Goal: Task Accomplishment & Management: Manage account settings

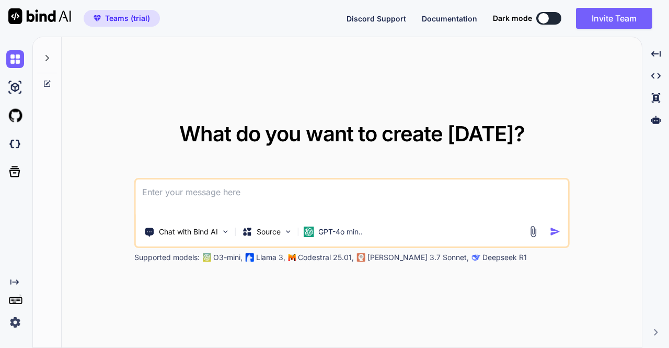
type textarea "x"
click at [14, 320] on img at bounding box center [15, 322] width 18 height 18
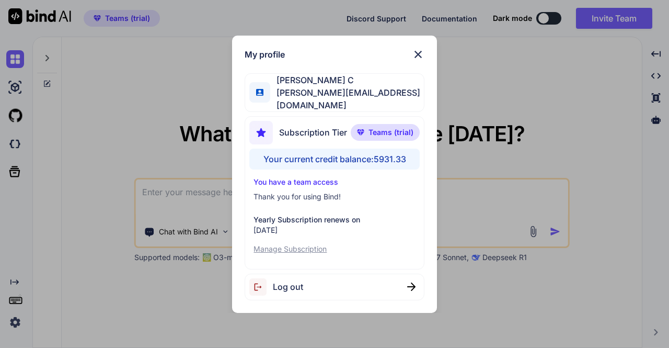
click at [308, 280] on div "Log out" at bounding box center [334, 286] width 179 height 27
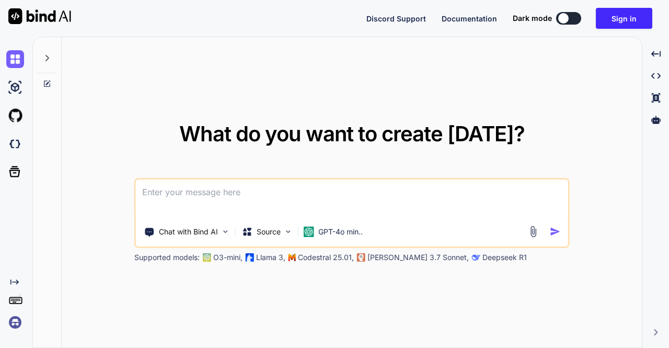
click at [17, 326] on img at bounding box center [15, 322] width 18 height 18
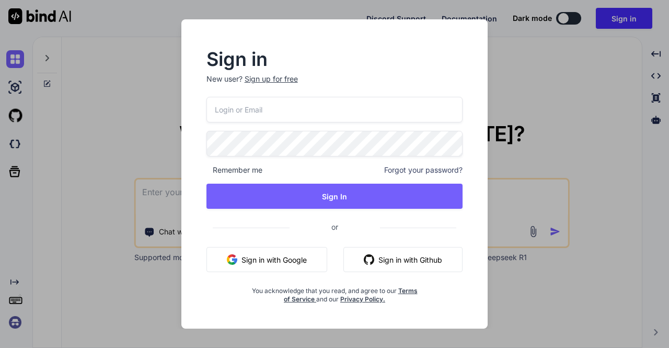
type input "[EMAIL_ADDRESS][DOMAIN_NAME]"
drag, startPoint x: 325, startPoint y: 110, endPoint x: 168, endPoint y: 106, distance: 157.4
click at [168, 106] on div "Sign in New user? Sign up for free appsumo_5@yopmail.com Remember me Forgot you…" at bounding box center [334, 173] width 335 height 309
type input "[EMAIL_ADDRESS][DOMAIN_NAME]"
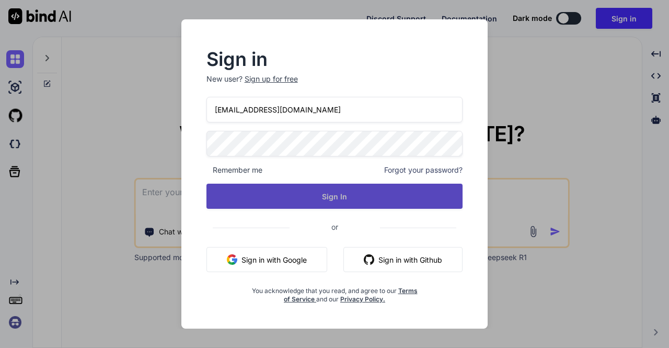
click at [329, 198] on button "Sign In" at bounding box center [334, 195] width 257 height 25
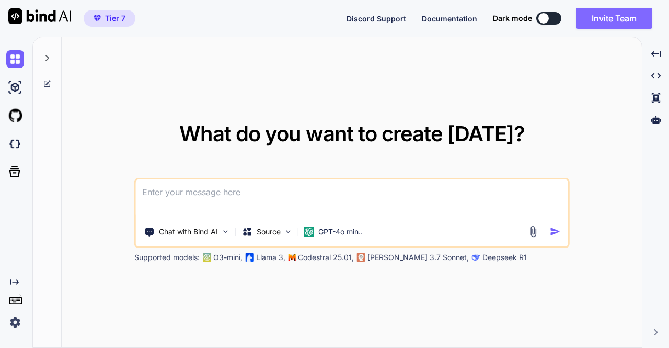
click at [607, 21] on button "Invite Team" at bounding box center [614, 18] width 76 height 21
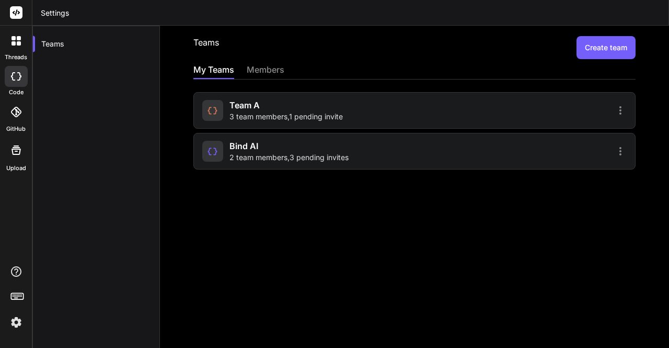
click at [263, 111] on span "3 team members , 1 pending invite" at bounding box center [285, 116] width 113 height 10
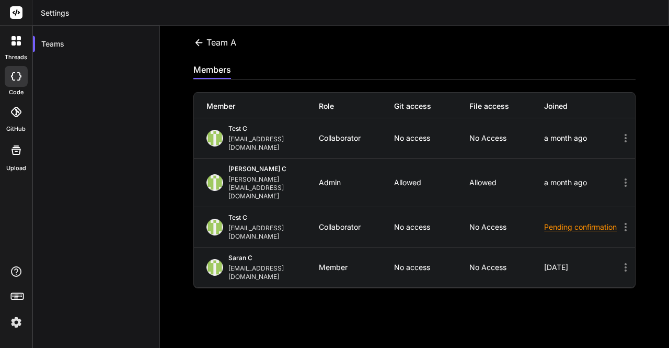
click at [197, 41] on icon at bounding box center [198, 42] width 7 height 7
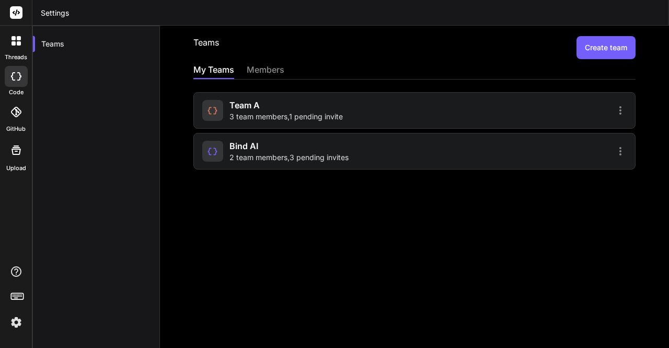
click at [19, 320] on img at bounding box center [16, 322] width 18 height 18
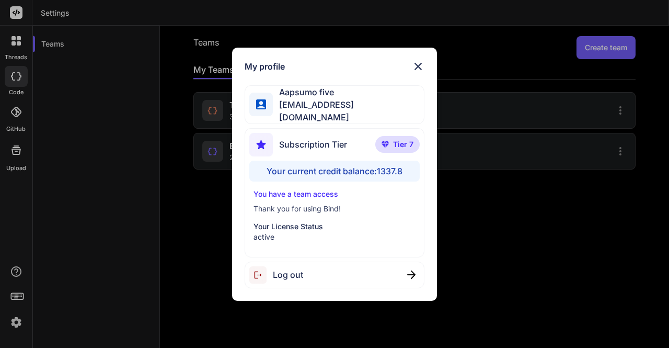
click at [174, 198] on div "My profile Aapsumo five appsumo_5@yopmail.com Subscription Tier Tier 7 Your cur…" at bounding box center [334, 174] width 669 height 348
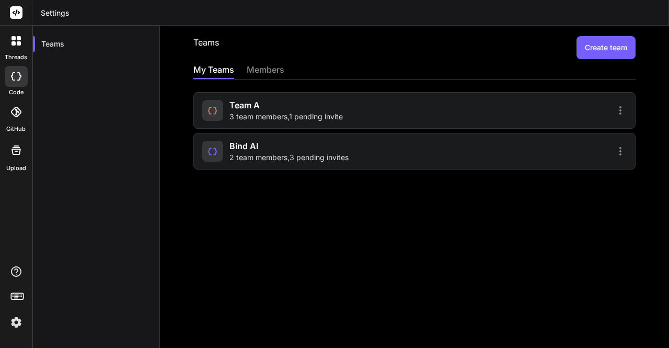
click at [17, 80] on icon at bounding box center [16, 76] width 10 height 8
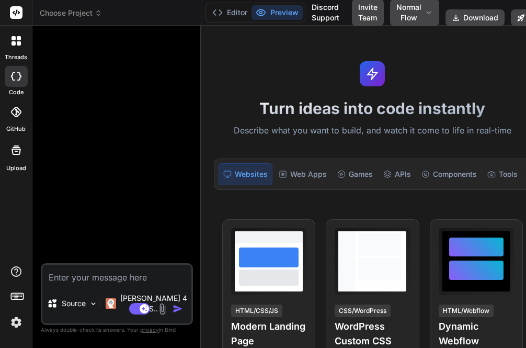
click at [79, 283] on textarea at bounding box center [116, 274] width 149 height 19
type textarea "hi"
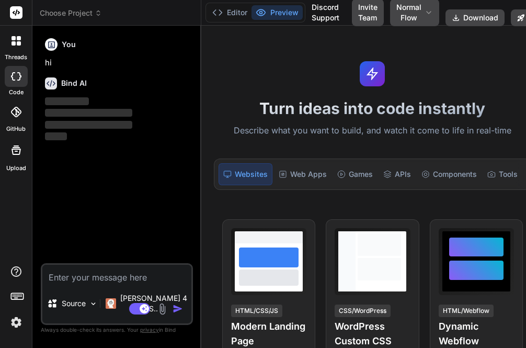
click at [19, 321] on img at bounding box center [16, 322] width 18 height 18
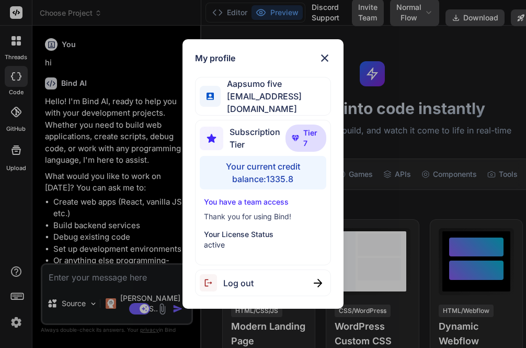
click at [142, 131] on div "My profile Aapsumo five appsumo_5@yopmail.com Subscription Tier Tier 7 Your cur…" at bounding box center [263, 174] width 526 height 348
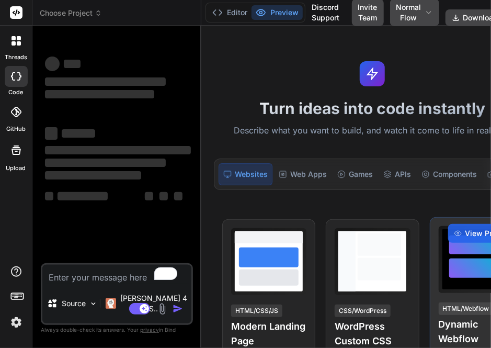
type textarea "x"
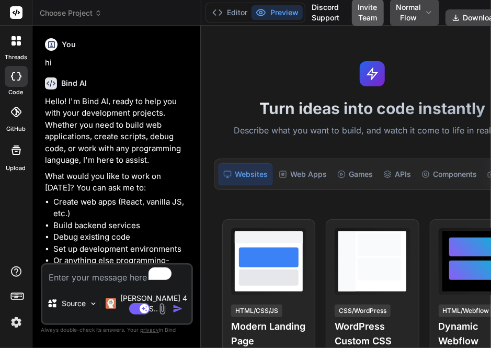
click at [360, 15] on button "Invite Team" at bounding box center [368, 12] width 32 height 27
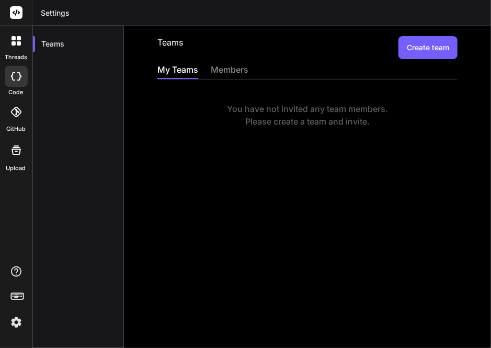
click at [15, 323] on img at bounding box center [16, 322] width 18 height 18
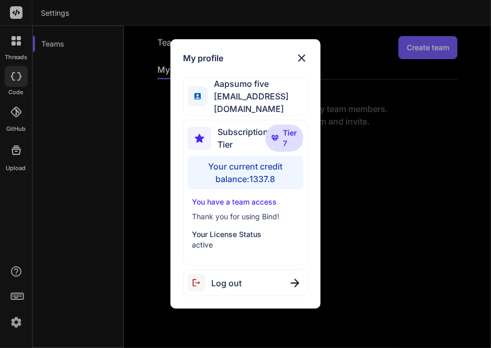
click at [130, 163] on div "My profile Aapsumo five [EMAIL_ADDRESS][DOMAIN_NAME] Subscription Tier Tier 7 Y…" at bounding box center [245, 174] width 491 height 348
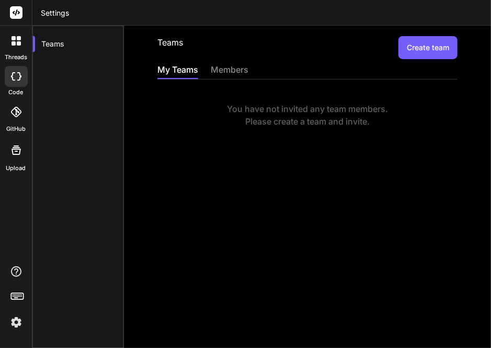
click at [421, 52] on button "Create team" at bounding box center [427, 47] width 59 height 23
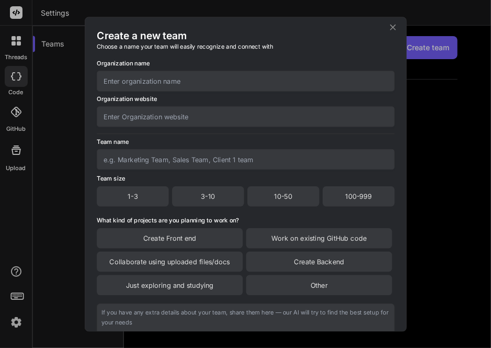
click at [187, 81] on input "text" at bounding box center [246, 81] width 298 height 20
type input "hi"
click at [180, 112] on input "text" at bounding box center [246, 116] width 298 height 20
type input "hi.com"
click at [182, 158] on input "text" at bounding box center [246, 159] width 298 height 20
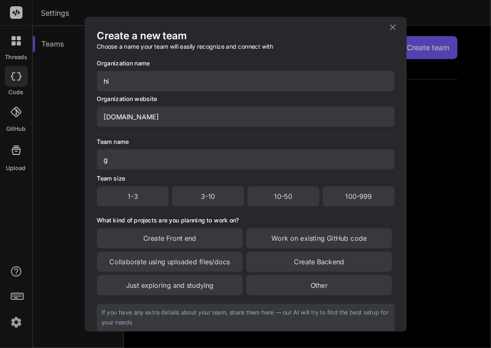
type input "g"
click at [201, 190] on div "3-10" at bounding box center [208, 196] width 72 height 20
click at [195, 238] on div "Create Front end" at bounding box center [170, 238] width 146 height 20
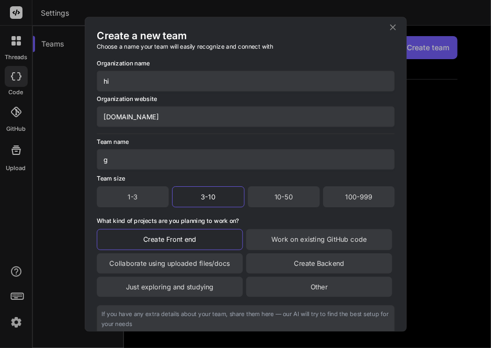
scroll to position [88, 0]
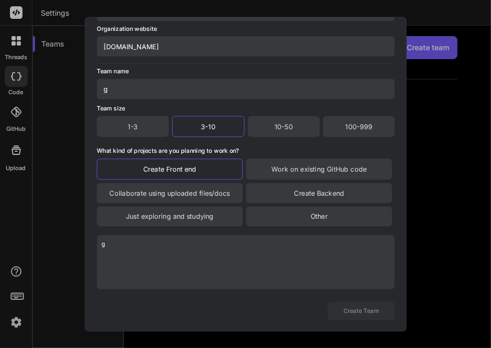
click at [206, 248] on textarea "g" at bounding box center [246, 262] width 298 height 54
type textarea "g"
click at [360, 309] on button "Create Team" at bounding box center [360, 311] width 67 height 18
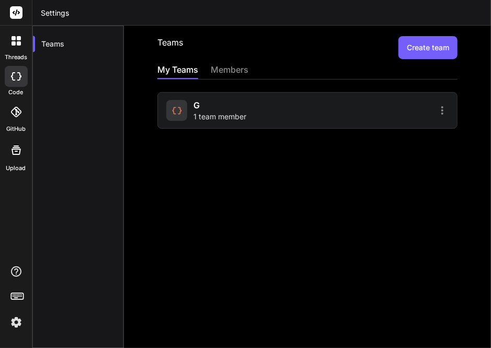
click at [24, 321] on img at bounding box center [16, 322] width 18 height 18
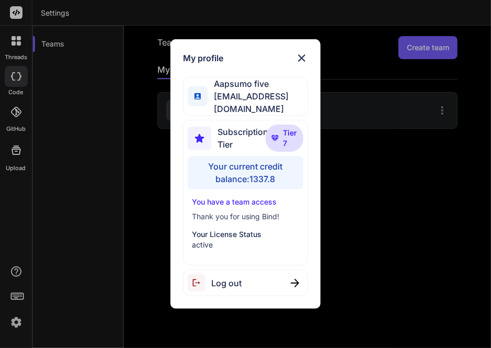
click at [108, 188] on div "My profile Aapsumo five [EMAIL_ADDRESS][DOMAIN_NAME] Subscription Tier Tier 7 Y…" at bounding box center [245, 174] width 491 height 348
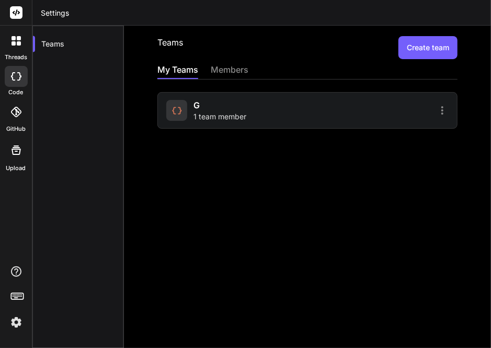
click at [14, 77] on icon at bounding box center [16, 76] width 10 height 8
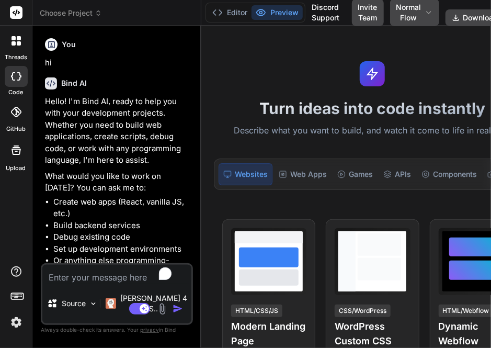
click at [102, 283] on textarea "To enrich screen reader interactions, please activate Accessibility in Grammarl…" at bounding box center [116, 274] width 149 height 19
type textarea "x"
type textarea "h"
type textarea "x"
type textarea "hi"
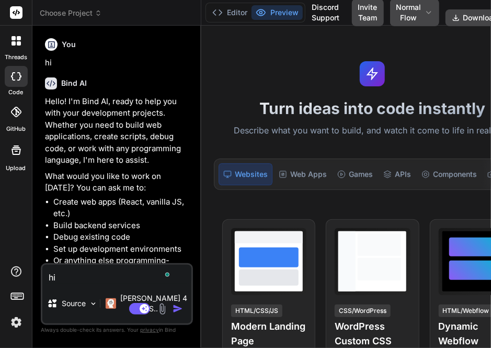
type textarea "x"
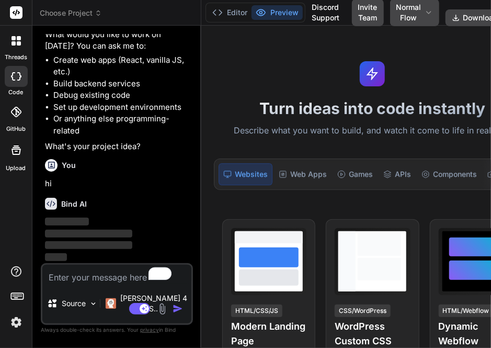
click at [20, 320] on img at bounding box center [16, 322] width 18 height 18
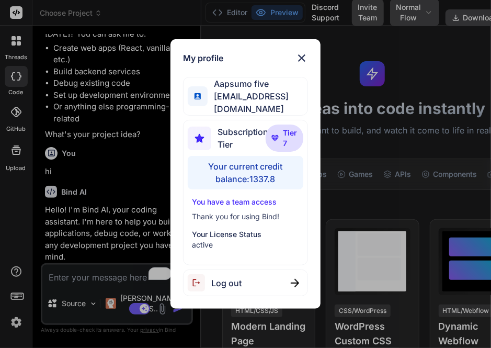
type textarea "x"
click at [134, 163] on div "My profile Aapsumo five appsumo_5@yopmail.com Subscription Tier Tier 7 Your cur…" at bounding box center [245, 174] width 491 height 348
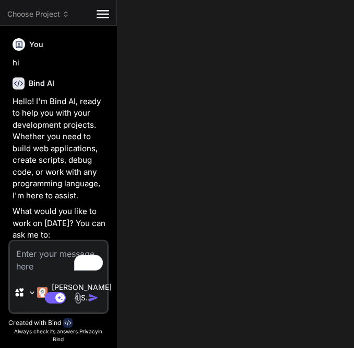
type textarea "x"
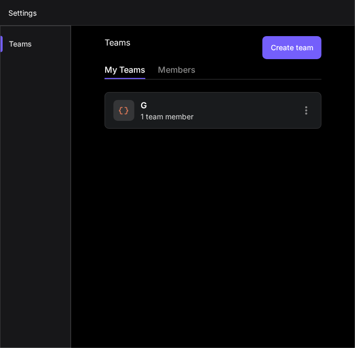
click at [166, 99] on div "g 1 team member" at bounding box center [167, 110] width 53 height 23
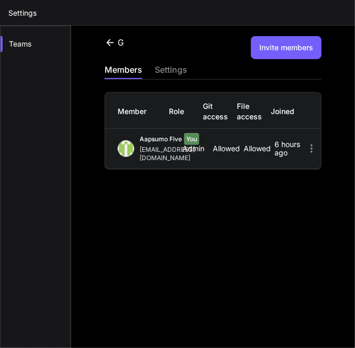
click at [286, 53] on button "Invite members" at bounding box center [286, 47] width 71 height 23
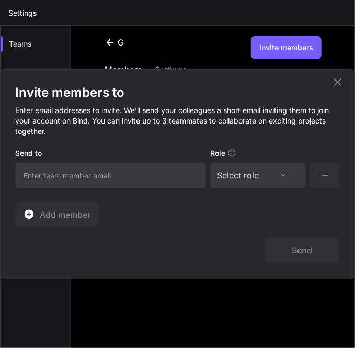
click at [104, 178] on input "email" at bounding box center [110, 176] width 191 height 26
click at [234, 178] on div "Select role" at bounding box center [238, 175] width 42 height 13
click at [40, 176] on input "app2@yopmail.com" at bounding box center [110, 176] width 191 height 26
type input "app22@yopmail.com"
click at [270, 174] on div "Select role" at bounding box center [258, 175] width 82 height 13
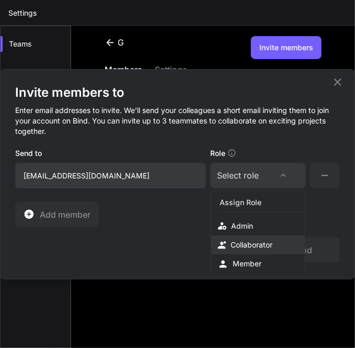
click at [252, 242] on div "Collaborator" at bounding box center [252, 244] width 42 height 10
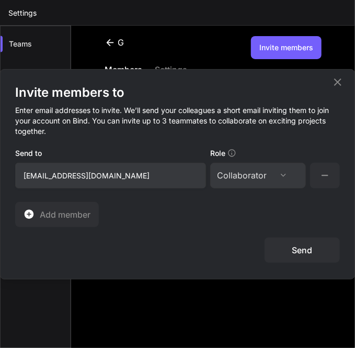
click at [292, 251] on button "Send" at bounding box center [302, 249] width 75 height 25
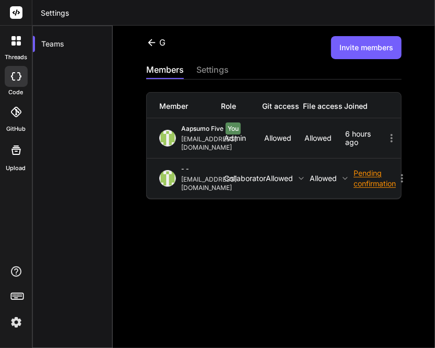
click at [10, 321] on img at bounding box center [16, 322] width 18 height 18
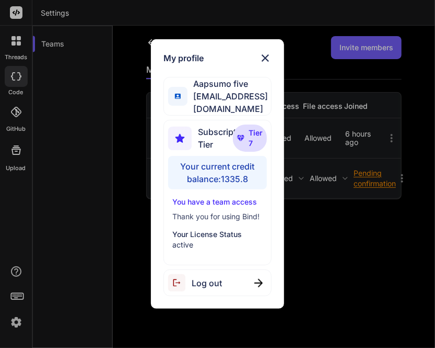
click at [206, 277] on span "Log out" at bounding box center [207, 283] width 30 height 13
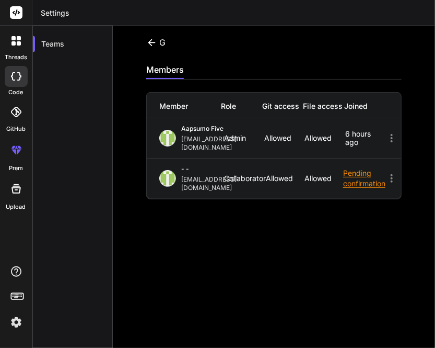
click at [16, 321] on img at bounding box center [16, 322] width 18 height 18
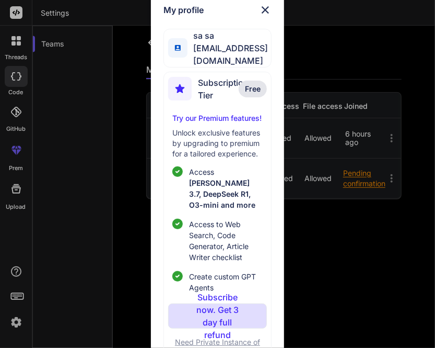
click at [96, 104] on div "My profile sa sa app22@yopmail.com Subscription Tier Free Try our Premium featu…" at bounding box center [217, 174] width 435 height 348
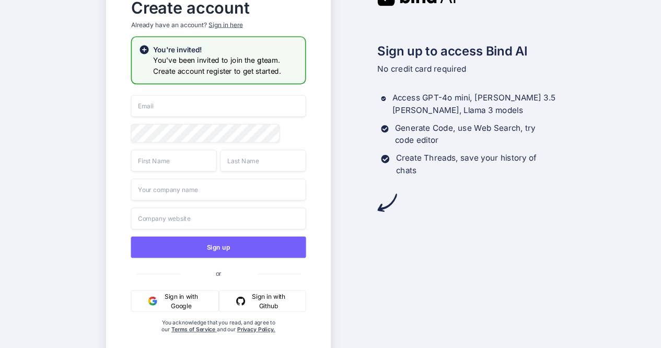
type input "[EMAIL_ADDRESS][DOMAIN_NAME]"
click at [159, 168] on input "text" at bounding box center [174, 161] width 86 height 22
type input "sa"
click at [247, 166] on input "text" at bounding box center [263, 161] width 86 height 22
type input "sa"
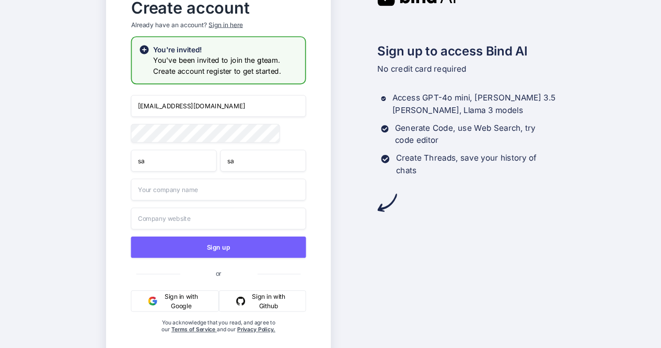
click at [178, 197] on input "text" at bounding box center [218, 189] width 175 height 22
type input "s"
click at [180, 220] on input "text" at bounding box center [218, 219] width 175 height 22
type input "s"
click at [221, 107] on input "appsumo_5@yopmail.com" at bounding box center [218, 106] width 175 height 22
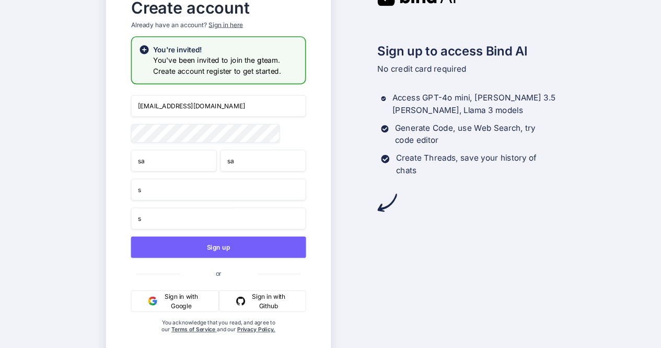
drag, startPoint x: 221, startPoint y: 107, endPoint x: 136, endPoint y: 107, distance: 84.7
click at [136, 107] on input "appsumo_5@yopmail.com" at bounding box center [218, 106] width 175 height 22
paste input "22"
type input "[EMAIL_ADDRESS][DOMAIN_NAME]"
click at [109, 131] on div "Create account Already have an account? Sign in here You're invited! You've bee…" at bounding box center [218, 173] width 225 height 374
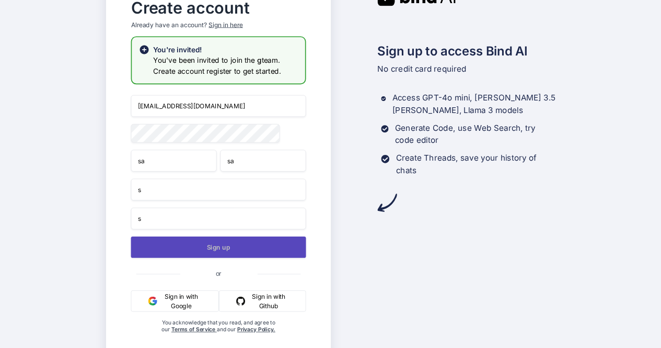
click at [181, 245] on button "Sign up" at bounding box center [218, 246] width 175 height 21
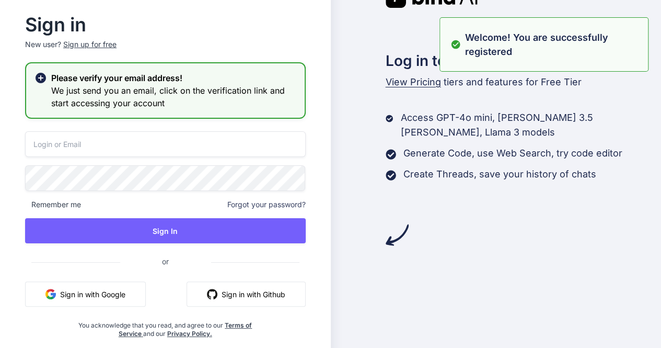
type input "[EMAIL_ADDRESS][DOMAIN_NAME]"
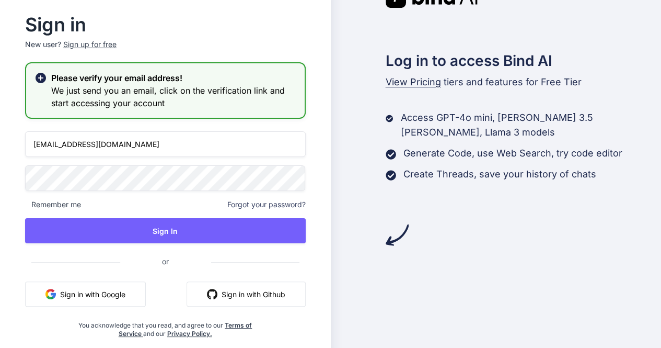
drag, startPoint x: 134, startPoint y: 146, endPoint x: 22, endPoint y: 140, distance: 111.5
click at [22, 140] on div "Sign in New user? Sign up for free Please verify your email address! We just se…" at bounding box center [165, 176] width 314 height 321
click at [55, 146] on input "app33@yopmail.com" at bounding box center [165, 144] width 281 height 26
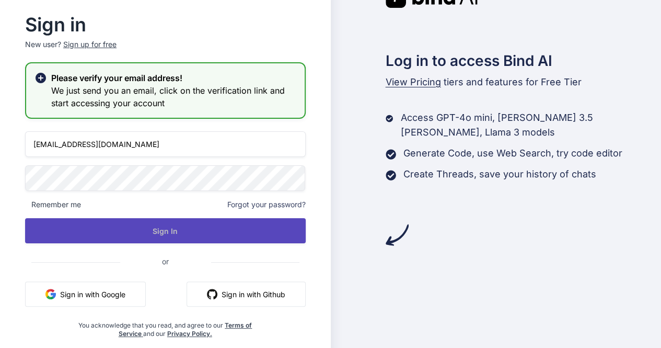
type input "[EMAIL_ADDRESS][DOMAIN_NAME]"
click at [170, 233] on button "Sign In" at bounding box center [165, 230] width 281 height 25
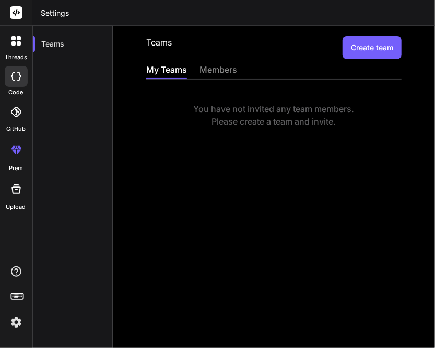
click at [17, 321] on img at bounding box center [16, 322] width 18 height 18
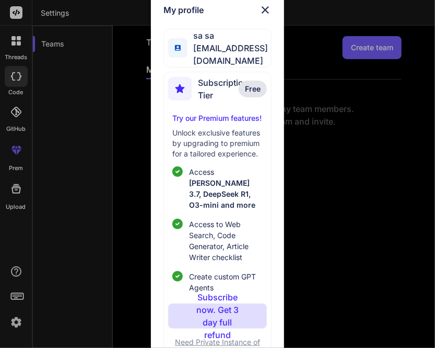
click at [95, 179] on div "My profile sa sa app22@yopmail.com Subscription Tier Free Try our Premium featu…" at bounding box center [217, 174] width 435 height 348
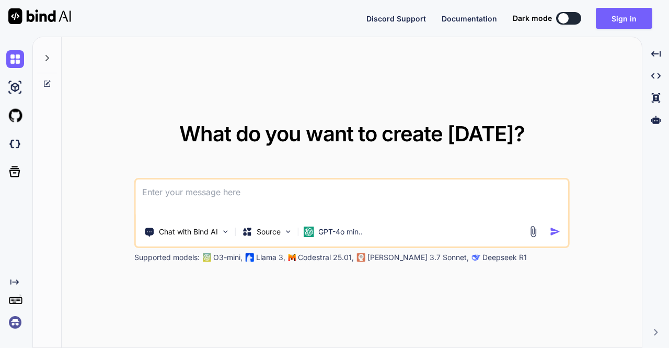
click at [15, 324] on img at bounding box center [15, 322] width 18 height 18
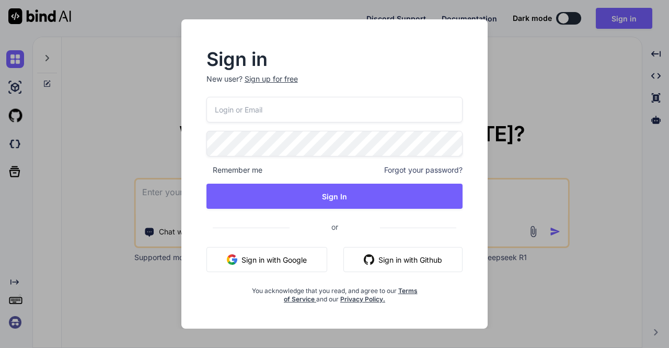
type input "[EMAIL_ADDRESS][DOMAIN_NAME]"
drag, startPoint x: 296, startPoint y: 118, endPoint x: 184, endPoint y: 105, distance: 112.6
click at [184, 105] on div "Sign in New user? Sign up for free [EMAIL_ADDRESS][DOMAIN_NAME] Remember me For…" at bounding box center [334, 173] width 307 height 309
type input "[EMAIL_ADDRESS][DOMAIN_NAME]"
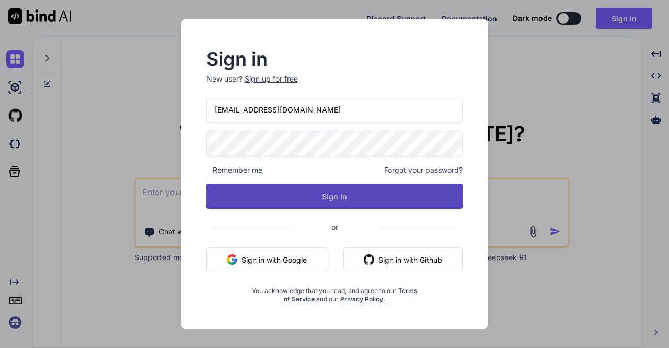
click at [308, 185] on button "Sign In" at bounding box center [334, 195] width 257 height 25
click at [317, 194] on button "Sign In" at bounding box center [334, 195] width 257 height 25
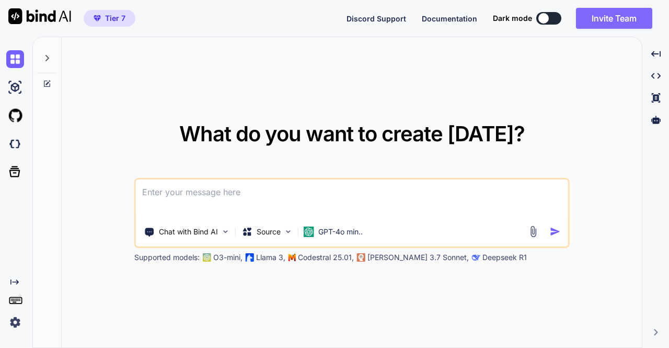
click at [597, 17] on button "Invite Team" at bounding box center [614, 18] width 76 height 21
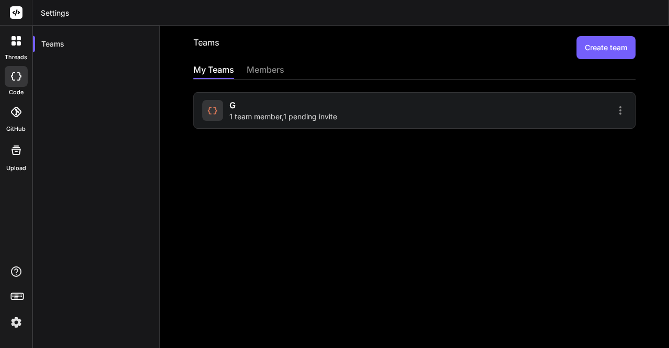
click at [290, 110] on div "g 1 team member , 1 pending invite" at bounding box center [283, 110] width 108 height 23
click at [303, 107] on div "g 1 team member , 1 pending invite" at bounding box center [283, 110] width 108 height 23
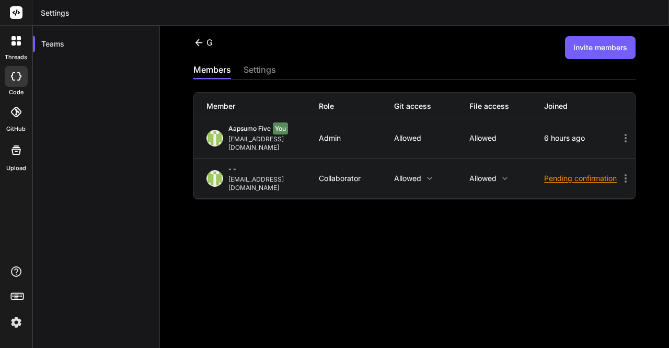
click at [562, 173] on div "Pending confirmation" at bounding box center [581, 178] width 75 height 10
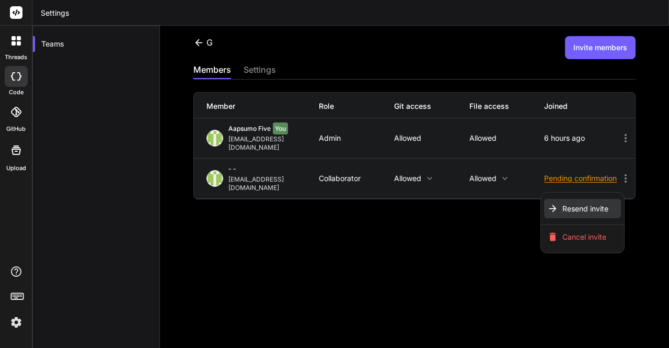
click at [565, 203] on span "Resend invite" at bounding box center [585, 208] width 46 height 10
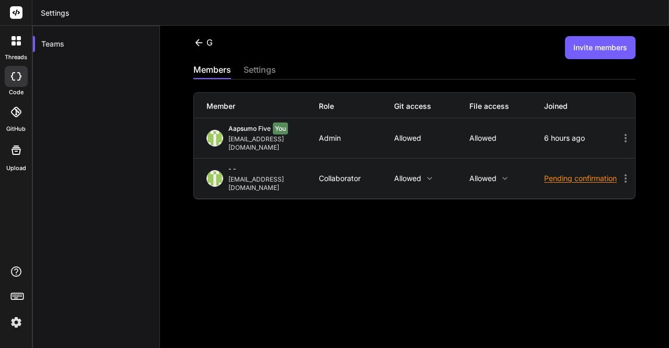
click at [16, 324] on img at bounding box center [16, 322] width 18 height 18
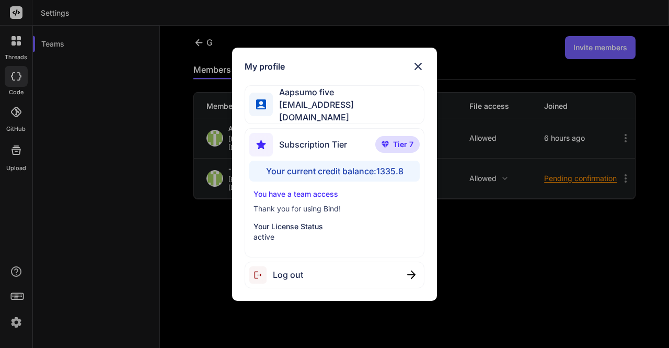
click at [298, 270] on span "Log out" at bounding box center [288, 274] width 30 height 13
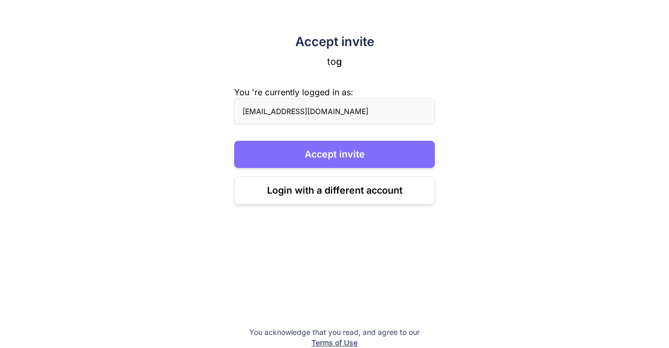
click at [334, 152] on button "Accept invite" at bounding box center [334, 154] width 201 height 27
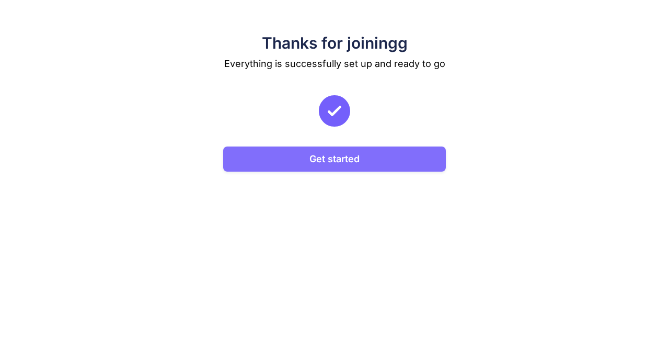
click at [339, 156] on button "Get started" at bounding box center [334, 158] width 223 height 25
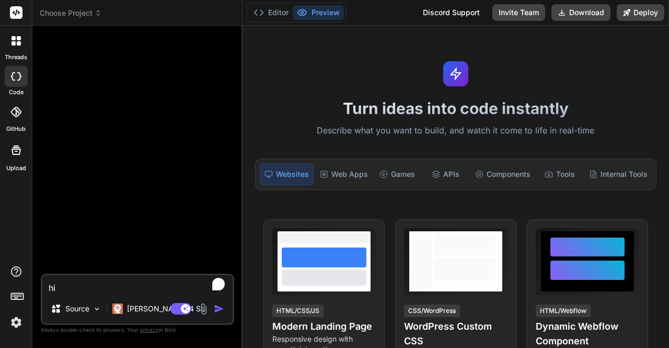
click at [19, 320] on img at bounding box center [16, 322] width 18 height 18
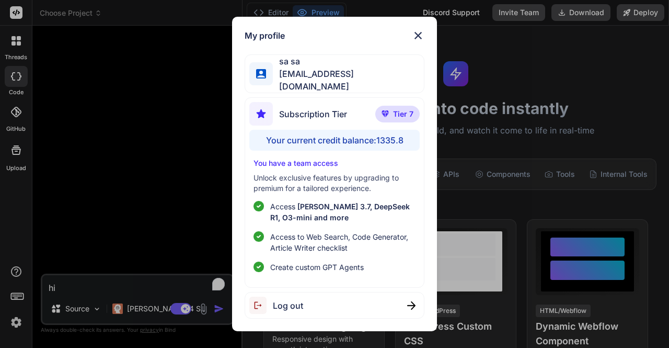
click at [77, 288] on div "My profile sa sa app22@yopmail.com Subscription Tier Tier 7 Your current credit…" at bounding box center [334, 174] width 669 height 348
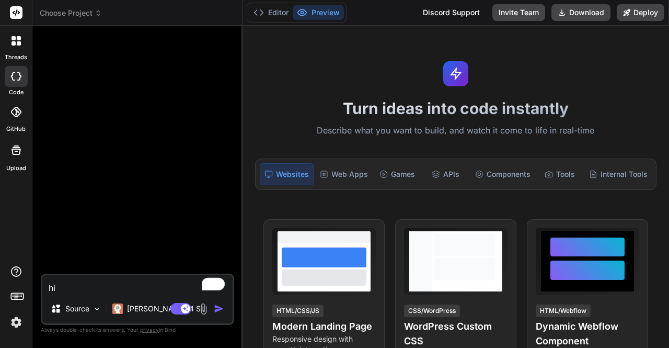
click at [78, 287] on textarea "hi" at bounding box center [137, 284] width 190 height 19
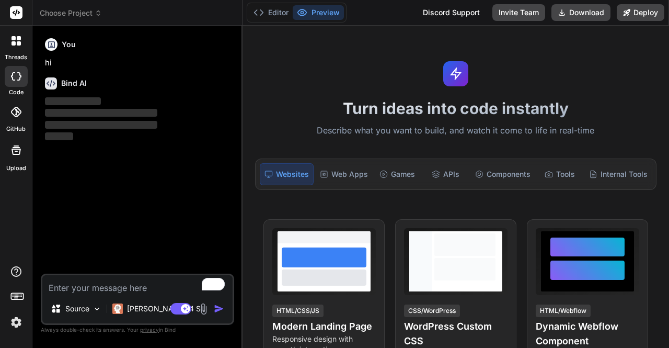
click at [15, 320] on img at bounding box center [16, 322] width 18 height 18
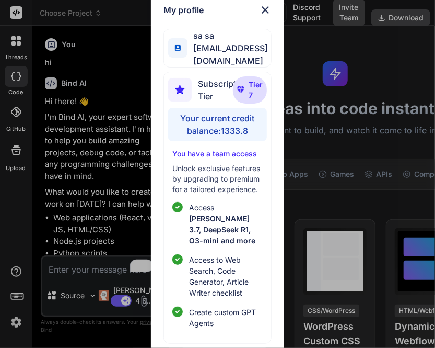
click at [99, 129] on div "My profile sa sa [EMAIL_ADDRESS][DOMAIN_NAME] Subscription Tier Tier 7 Your cur…" at bounding box center [217, 174] width 435 height 348
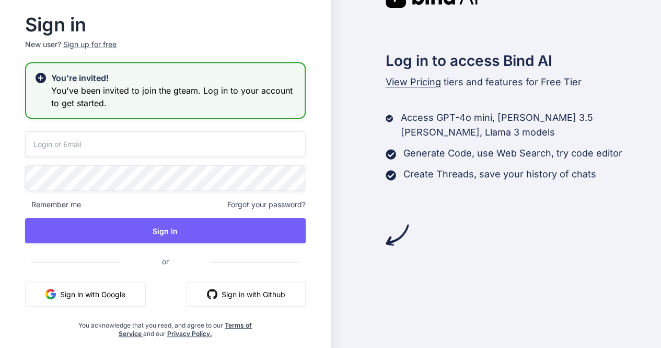
type input "[EMAIL_ADDRESS][DOMAIN_NAME]"
drag, startPoint x: 136, startPoint y: 148, endPoint x: 24, endPoint y: 148, distance: 112.4
click at [24, 148] on div "Sign in New user? Sign up for free You're invited! You've been invited to join …" at bounding box center [165, 176] width 314 height 321
click at [50, 145] on input "app12@yopmail.com" at bounding box center [165, 144] width 281 height 26
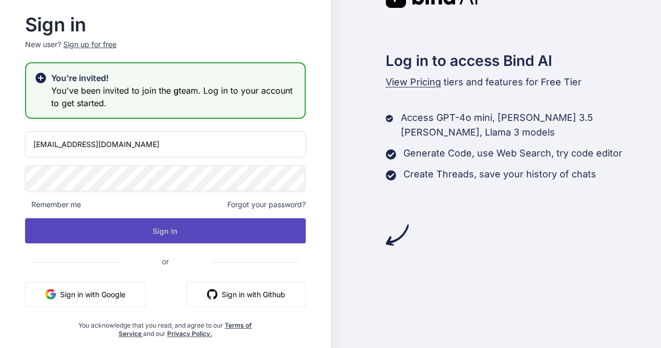
type input "[EMAIL_ADDRESS][DOMAIN_NAME]"
click at [155, 236] on button "Sign In" at bounding box center [165, 230] width 281 height 25
click at [108, 222] on button "Sign In" at bounding box center [165, 230] width 281 height 25
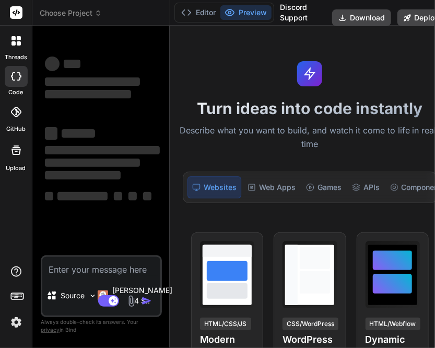
click at [18, 323] on img at bounding box center [16, 322] width 18 height 18
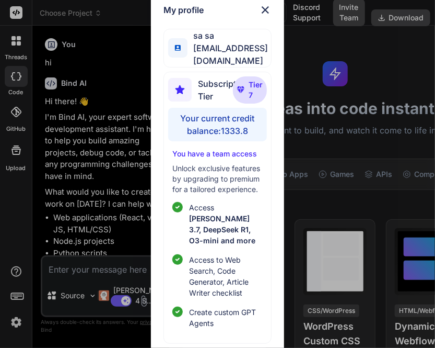
type textarea "x"
click at [348, 160] on div "My profile sa sa [EMAIL_ADDRESS][DOMAIN_NAME] Subscription Tier Tier 7 Your cur…" at bounding box center [217, 174] width 435 height 348
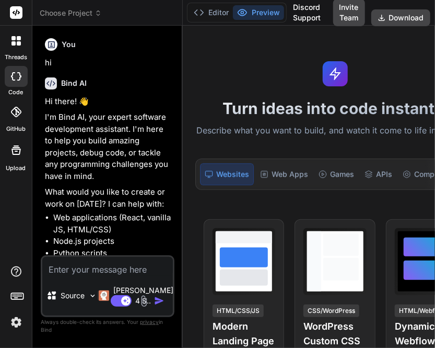
click at [85, 267] on textarea at bounding box center [107, 266] width 131 height 19
type textarea "h"
type textarea "x"
type textarea "hi"
type textarea "x"
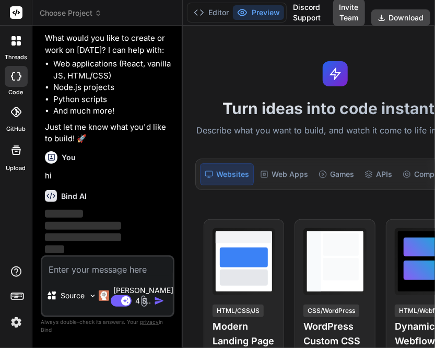
scroll to position [177, 0]
click at [16, 319] on img at bounding box center [16, 322] width 18 height 18
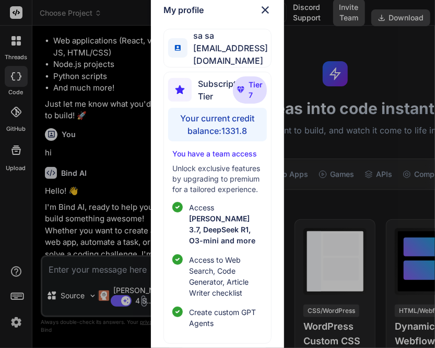
click at [263, 9] on img at bounding box center [265, 10] width 13 height 13
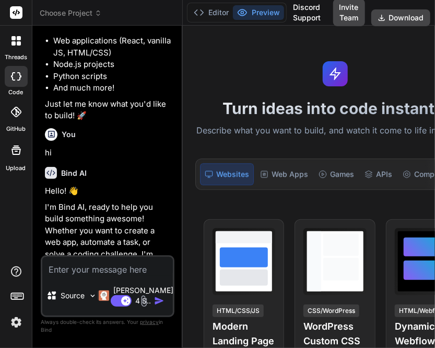
click at [16, 321] on img at bounding box center [16, 322] width 18 height 18
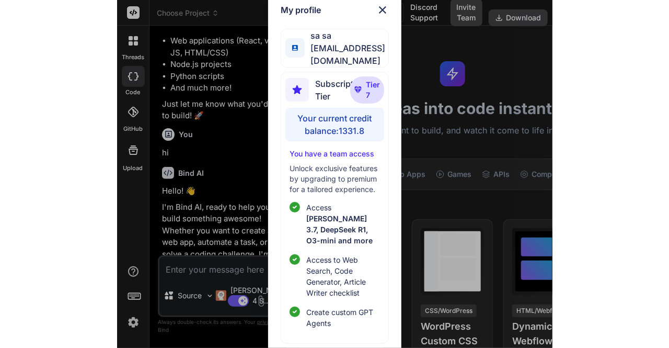
scroll to position [5, 0]
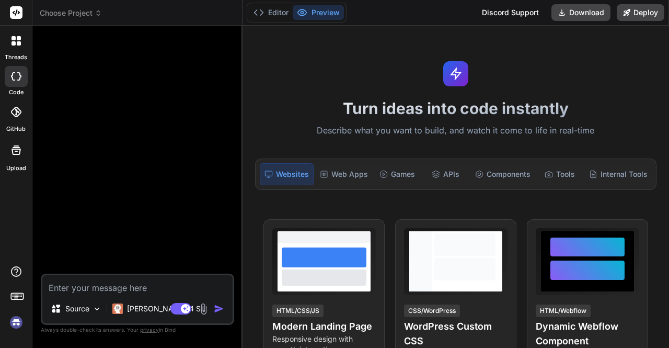
scroll to position [9, 0]
click at [15, 325] on img at bounding box center [16, 322] width 18 height 18
click at [60, 16] on span "Choose Project" at bounding box center [71, 13] width 62 height 10
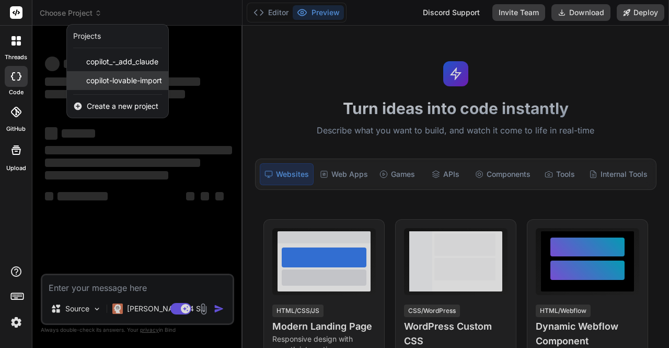
click at [105, 85] on span "copilot-lovable-import" at bounding box center [124, 80] width 76 height 10
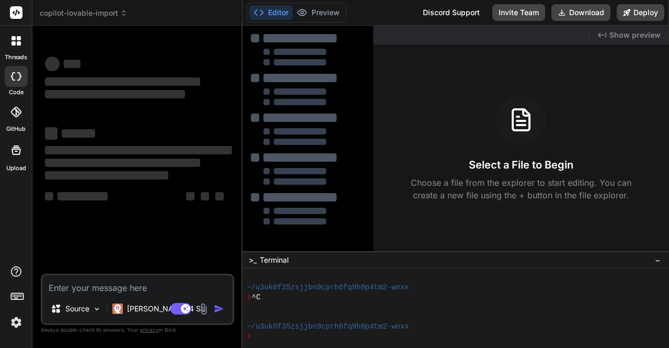
scroll to position [49, 0]
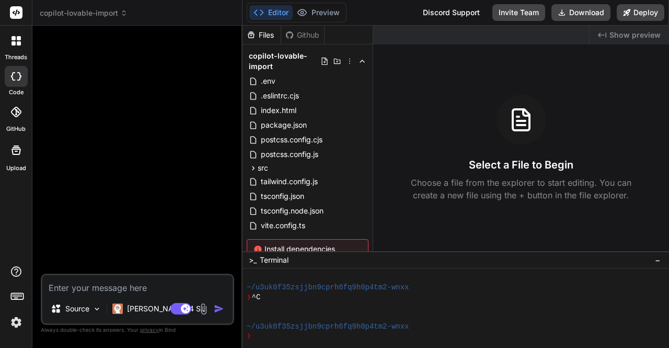
click at [83, 10] on span "copilot-lovable-import" at bounding box center [84, 13] width 88 height 10
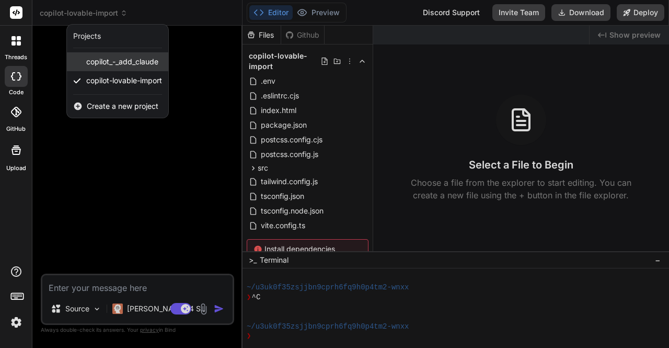
click at [106, 62] on span "copilot_-_add_claude" at bounding box center [122, 61] width 72 height 10
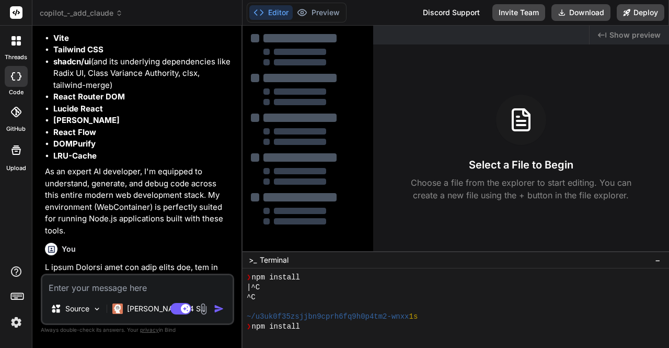
scroll to position [2540, 0]
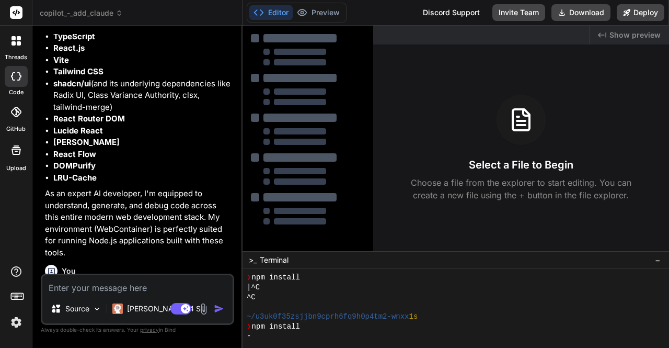
click at [79, 17] on span "copilot_-_add_claude" at bounding box center [81, 13] width 83 height 10
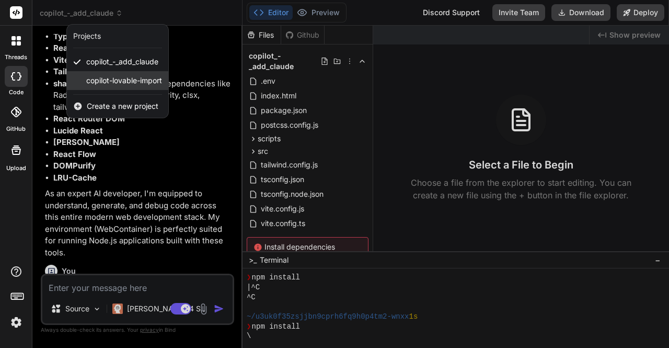
click at [101, 79] on span "copilot-lovable-import" at bounding box center [124, 80] width 76 height 10
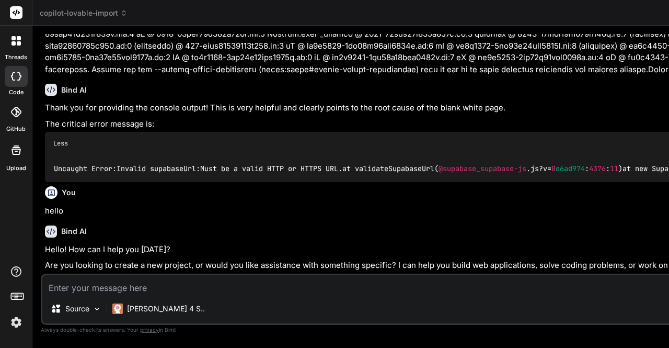
scroll to position [2180, 0]
type textarea "x"
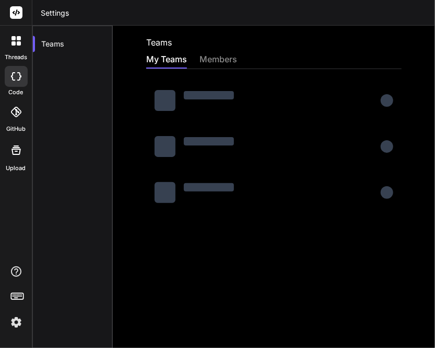
click at [17, 321] on img at bounding box center [16, 322] width 18 height 18
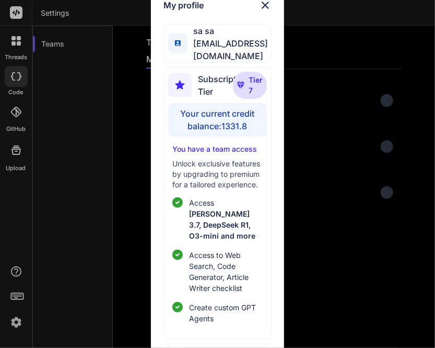
scroll to position [5, 0]
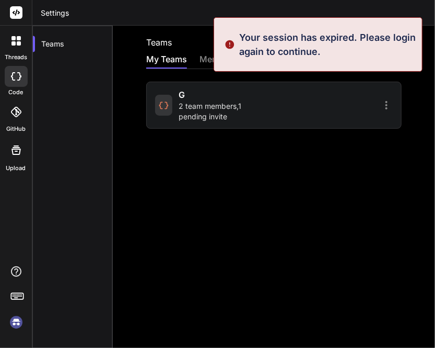
click at [14, 322] on img at bounding box center [16, 322] width 18 height 18
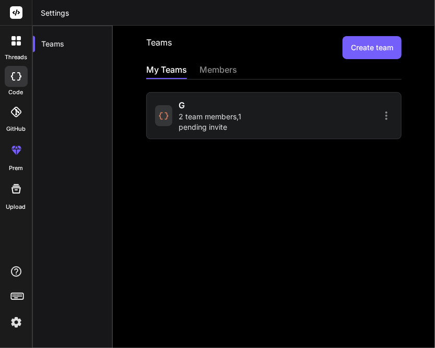
click at [16, 320] on img at bounding box center [16, 322] width 18 height 18
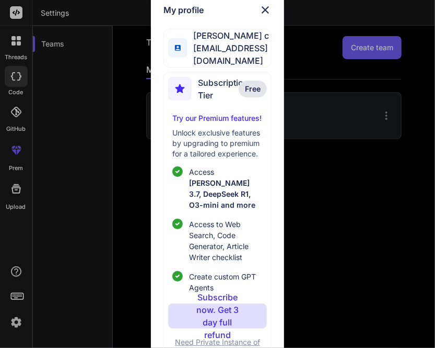
click at [101, 143] on div "My profile saravanan c app16@yopmail.com Subscription Tier Free Try our Premium…" at bounding box center [217, 174] width 435 height 348
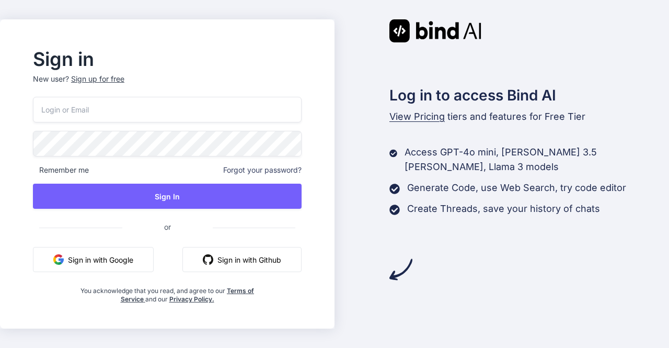
type input "[EMAIL_ADDRESS][DOMAIN_NAME]"
click at [179, 110] on input "[EMAIL_ADDRESS][DOMAIN_NAME]" at bounding box center [167, 110] width 269 height 26
drag, startPoint x: 179, startPoint y: 110, endPoint x: 9, endPoint y: 109, distance: 169.4
click at [9, 109] on div "Sign in New user? Sign up for free [EMAIL_ADDRESS][DOMAIN_NAME] Remember me For…" at bounding box center [334, 174] width 669 height 348
type input "[EMAIL_ADDRESS][DOMAIN_NAME]"
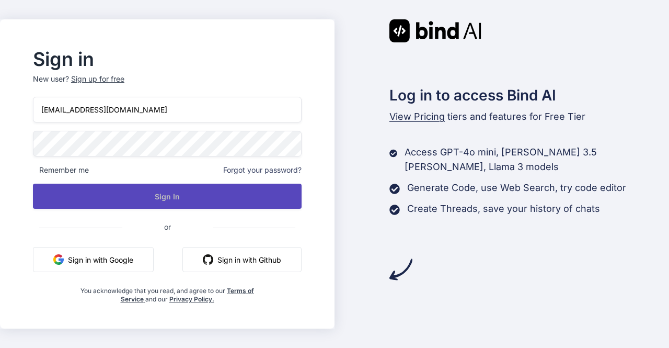
click at [171, 196] on button "Sign In" at bounding box center [167, 195] width 269 height 25
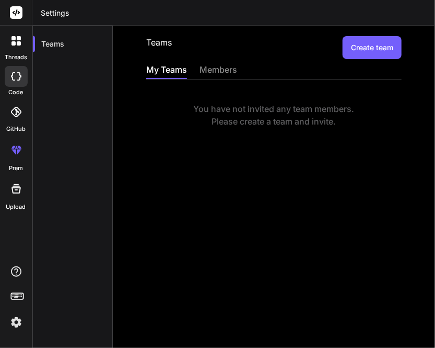
click at [12, 327] on img at bounding box center [16, 322] width 18 height 18
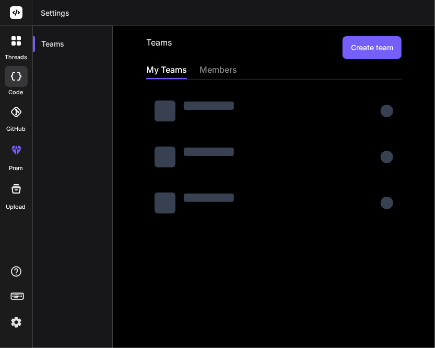
click at [16, 326] on img at bounding box center [16, 322] width 18 height 18
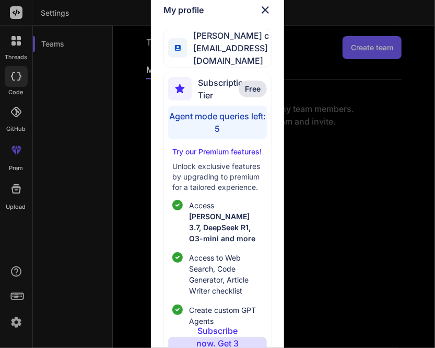
click at [268, 13] on img at bounding box center [265, 10] width 13 height 13
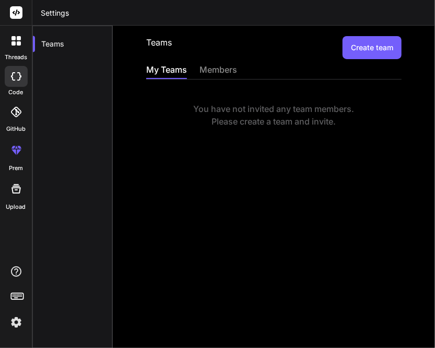
click at [14, 327] on img at bounding box center [16, 322] width 18 height 18
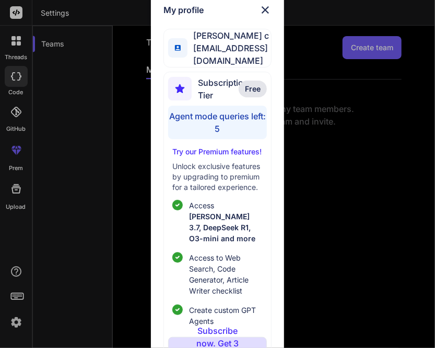
scroll to position [78, 0]
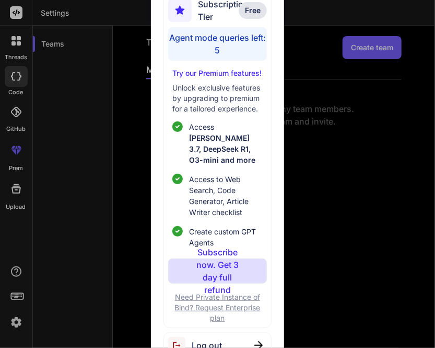
click at [223, 335] on div "Log out" at bounding box center [218, 345] width 108 height 27
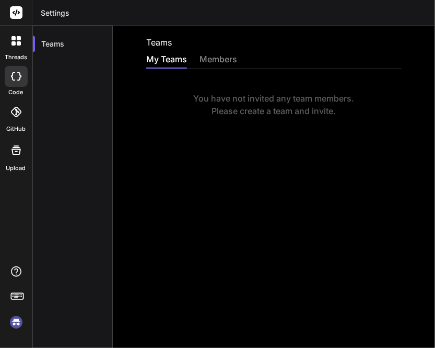
click at [17, 326] on img at bounding box center [16, 322] width 18 height 18
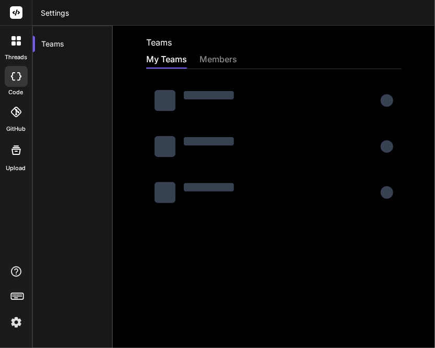
click at [14, 323] on img at bounding box center [16, 322] width 18 height 18
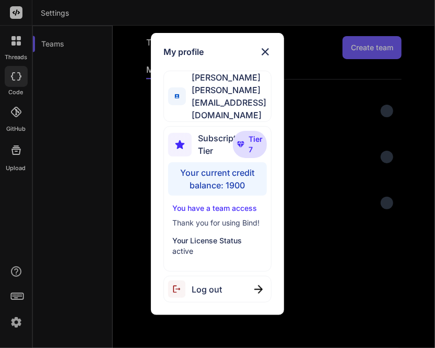
click at [85, 154] on div "My profile Tim Buteyn tim@thinkingkaplearning.com Subscription Tier Tier 7 Your…" at bounding box center [217, 174] width 435 height 348
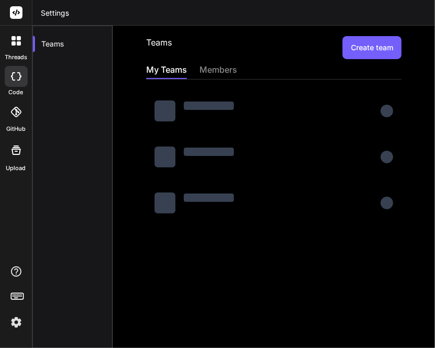
click at [16, 80] on icon at bounding box center [16, 76] width 10 height 8
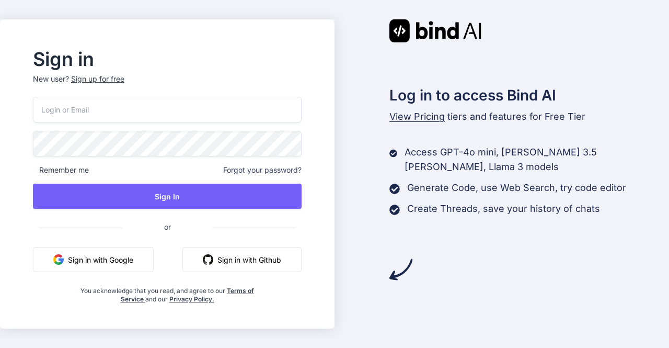
type input "[EMAIL_ADDRESS][DOMAIN_NAME]"
click at [163, 110] on input "[EMAIL_ADDRESS][DOMAIN_NAME]" at bounding box center [167, 110] width 269 height 26
drag, startPoint x: 163, startPoint y: 110, endPoint x: 32, endPoint y: 112, distance: 131.2
click at [32, 112] on div "Sign in New user? Sign up for free app16@yopmail.com Remember me Forgot your pa…" at bounding box center [167, 177] width 302 height 252
paste input "tim@thinkingkaplearning.com"
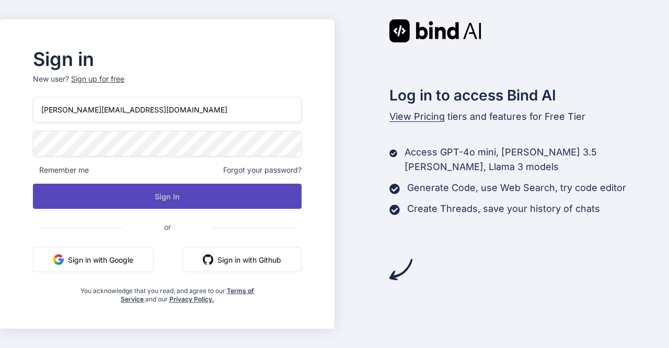
type input "tim@thinkingkaplearning.com"
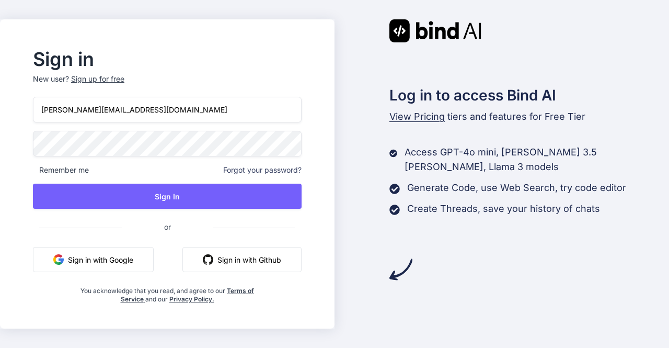
click at [12, 136] on div "Sign in New user? Sign up for free tim@thinkingkaplearning.com Remember me Forg…" at bounding box center [334, 174] width 669 height 348
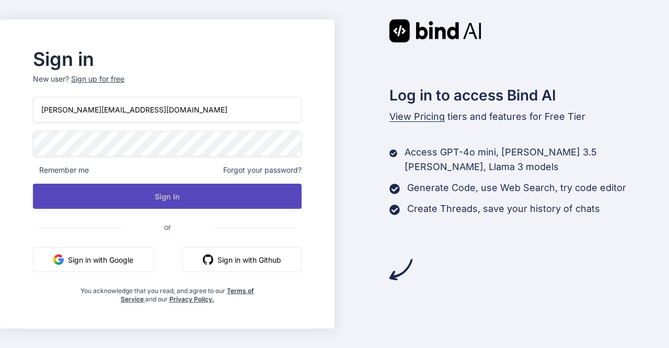
click at [104, 199] on button "Sign In" at bounding box center [167, 195] width 269 height 25
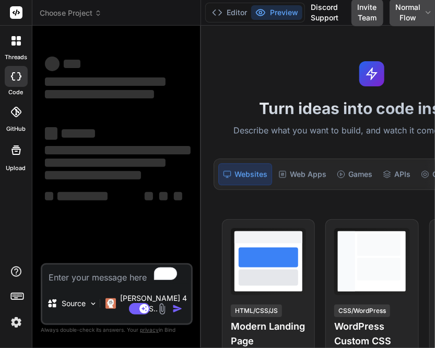
click at [16, 323] on img at bounding box center [16, 322] width 18 height 18
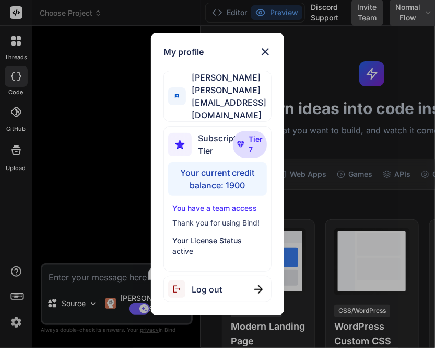
type textarea "x"
click at [268, 58] on img at bounding box center [265, 51] width 13 height 13
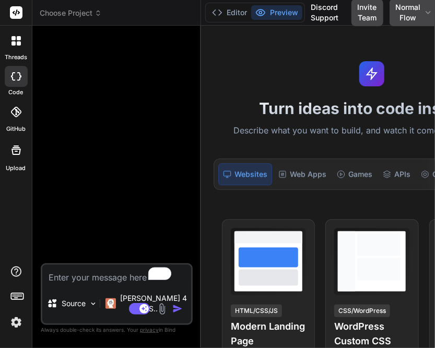
click at [81, 10] on span "Choose Project" at bounding box center [71, 13] width 62 height 10
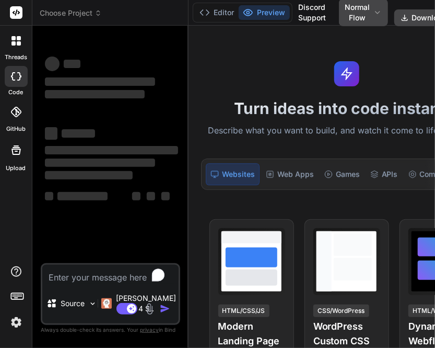
click at [75, 16] on span "Choose Project" at bounding box center [71, 13] width 62 height 10
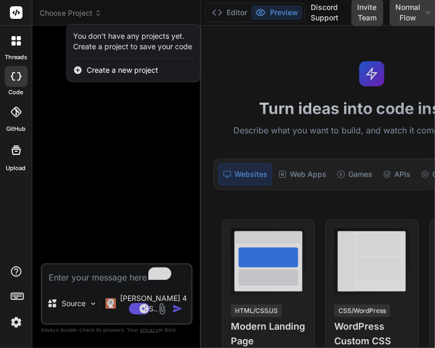
click at [15, 324] on img at bounding box center [16, 322] width 18 height 18
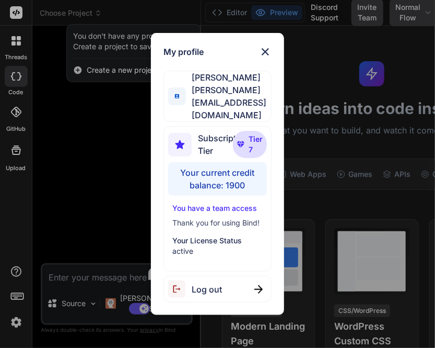
click at [235, 275] on div "Log out" at bounding box center [218, 288] width 108 height 27
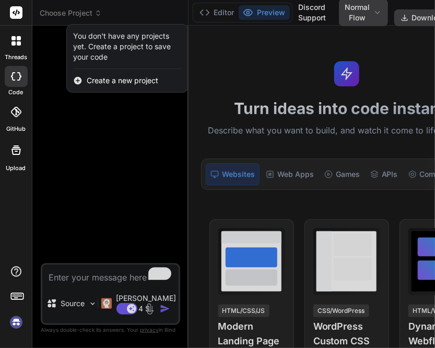
scroll to position [9, 0]
click at [16, 321] on img at bounding box center [16, 322] width 18 height 18
click at [129, 156] on div at bounding box center [217, 174] width 435 height 348
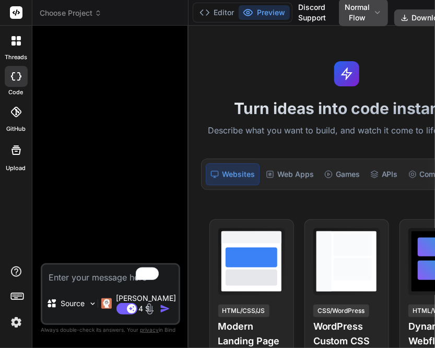
click at [19, 320] on img at bounding box center [16, 322] width 18 height 18
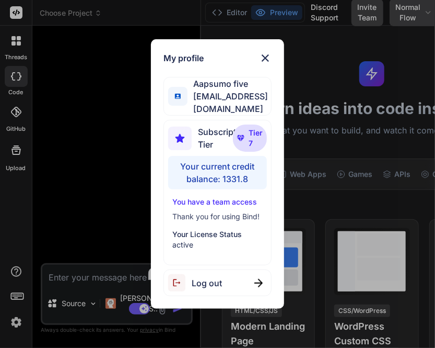
click at [131, 262] on div "My profile Aapsumo five appsumo_5@yopmail.com Subscription Tier Tier 7 Your cur…" at bounding box center [217, 174] width 435 height 348
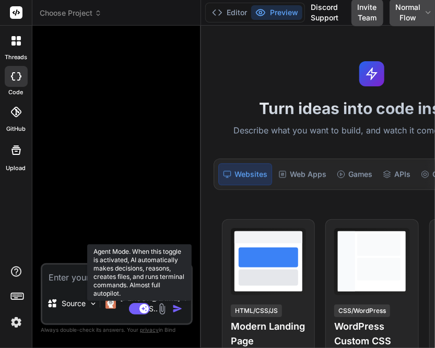
click at [140, 309] on rect at bounding box center [144, 308] width 9 height 9
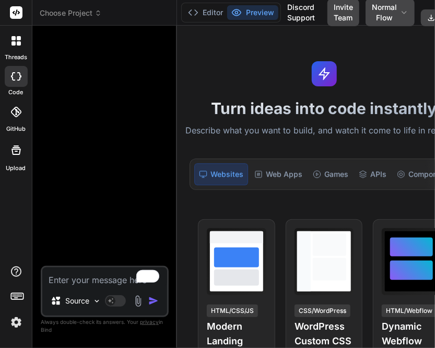
click at [77, 282] on textarea "To enrich screen reader interactions, please activate Accessibility in Grammarl…" at bounding box center [104, 276] width 125 height 19
type textarea "x"
type textarea "h"
type textarea "x"
type textarea "hi"
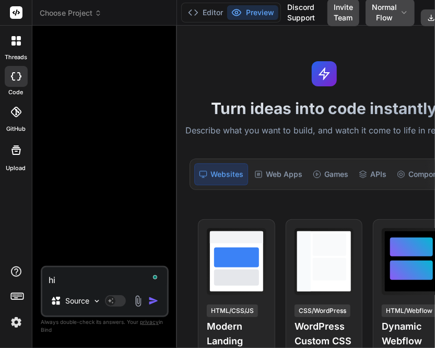
type textarea "x"
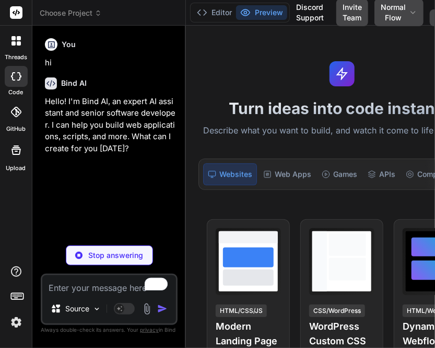
click at [18, 321] on img at bounding box center [16, 322] width 18 height 18
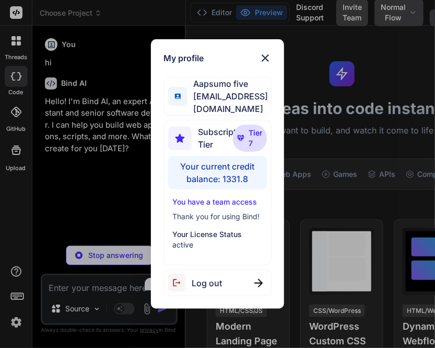
type textarea "x"
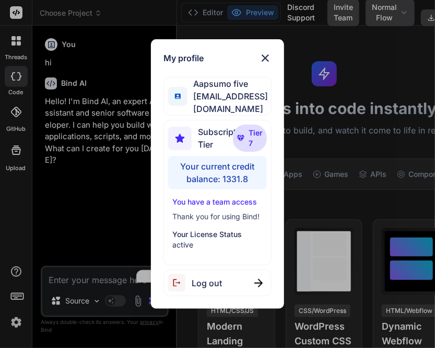
click at [85, 147] on div "My profile Aapsumo five appsumo_5@yopmail.com Subscription Tier Tier 7 Your cur…" at bounding box center [217, 174] width 435 height 348
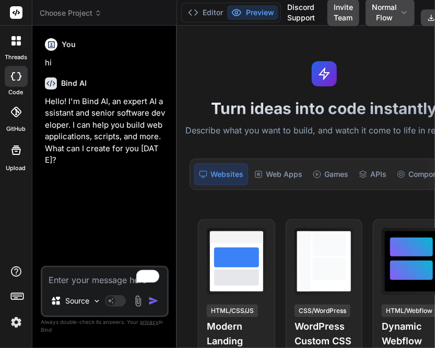
click at [18, 324] on img at bounding box center [16, 322] width 18 height 18
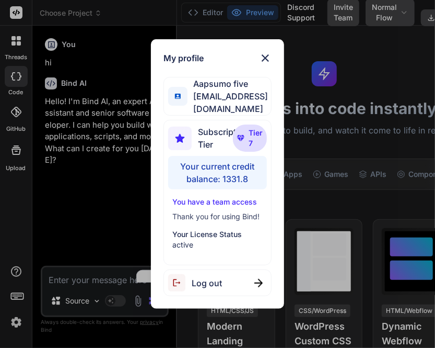
click at [87, 206] on div "My profile Aapsumo five appsumo_5@yopmail.com Subscription Tier Tier 7 Your cur…" at bounding box center [217, 174] width 435 height 348
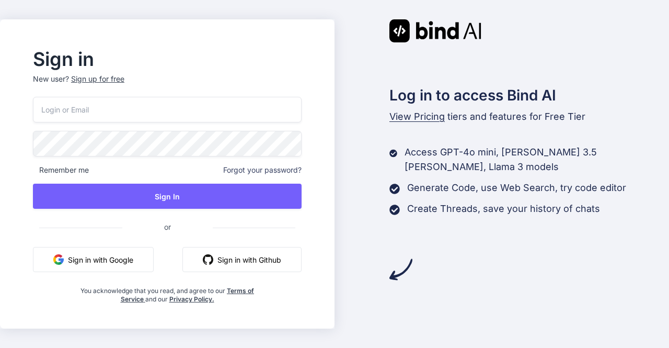
type input "[EMAIL_ADDRESS][DOMAIN_NAME]"
drag, startPoint x: 127, startPoint y: 112, endPoint x: 0, endPoint y: 102, distance: 127.4
click at [0, 102] on div "Sign in New user? Sign up for free app16@yopmail.com Remember me Forgot your pa…" at bounding box center [334, 174] width 669 height 348
type input "appsumo_5@yopmail.com"
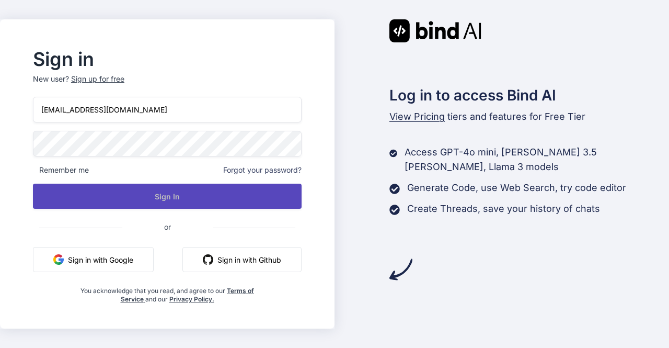
click at [156, 197] on button "Sign In" at bounding box center [167, 195] width 269 height 25
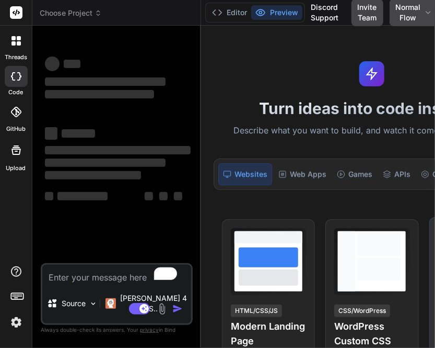
type textarea "x"
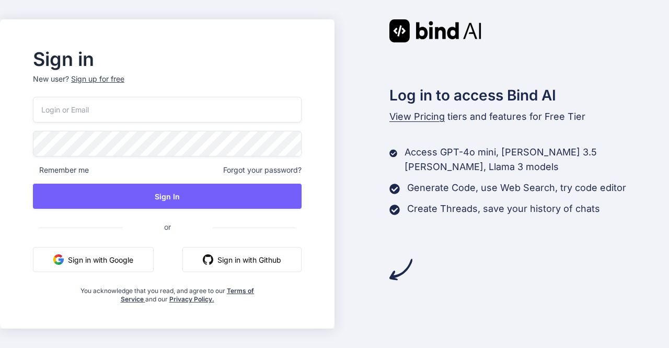
type input "[EMAIL_ADDRESS][DOMAIN_NAME]"
drag, startPoint x: 153, startPoint y: 114, endPoint x: 18, endPoint y: 106, distance: 135.2
click at [18, 106] on div "Sign in New user? Sign up for free [EMAIL_ADDRESS][DOMAIN_NAME] Remember me For…" at bounding box center [167, 173] width 335 height 309
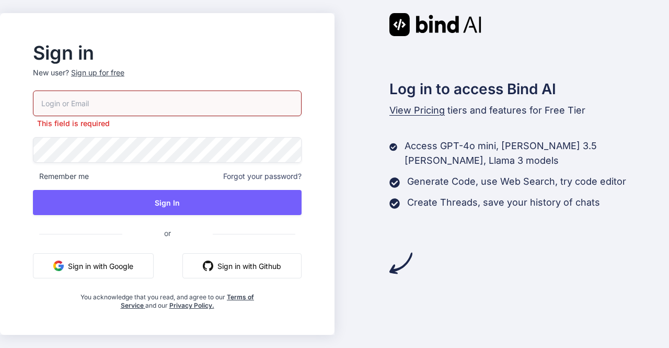
click at [193, 106] on input "email" at bounding box center [167, 103] width 269 height 26
paste input "[PERSON_NAME][EMAIL_ADDRESS][DOMAIN_NAME]"
type input "[PERSON_NAME][EMAIL_ADDRESS][DOMAIN_NAME]"
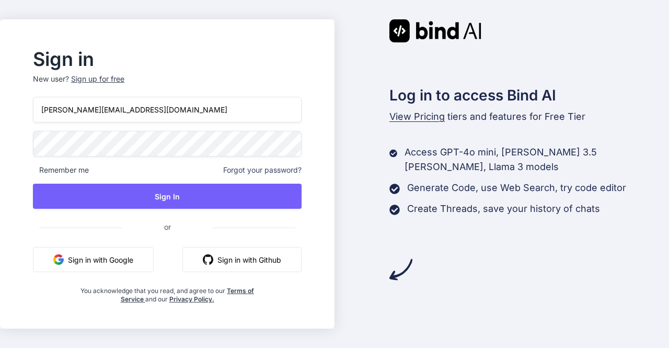
click at [1, 135] on div "Sign in New user? Sign up for free [PERSON_NAME][EMAIL_ADDRESS][DOMAIN_NAME] Re…" at bounding box center [334, 174] width 669 height 348
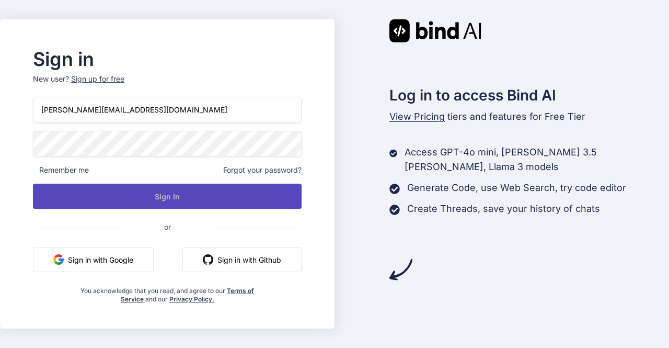
click at [130, 194] on button "Sign In" at bounding box center [167, 195] width 269 height 25
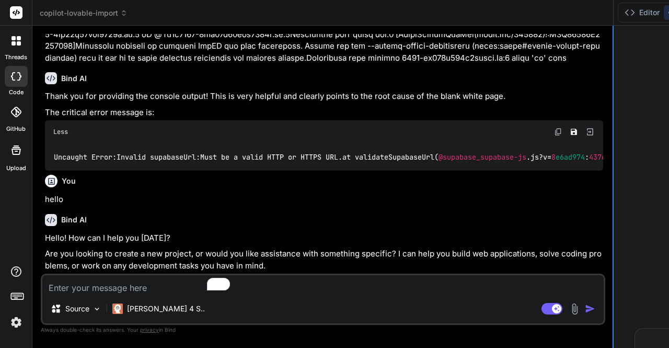
scroll to position [5543, 0]
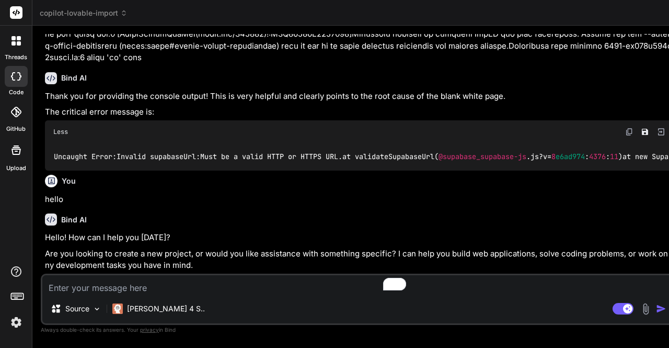
drag, startPoint x: 247, startPoint y: 109, endPoint x: 527, endPoint y: 162, distance: 285.2
click at [527, 162] on div "copilot-lovable-import Created with Pixso. Bind AI Web Search Created with Pixs…" at bounding box center [576, 174] width 1088 height 348
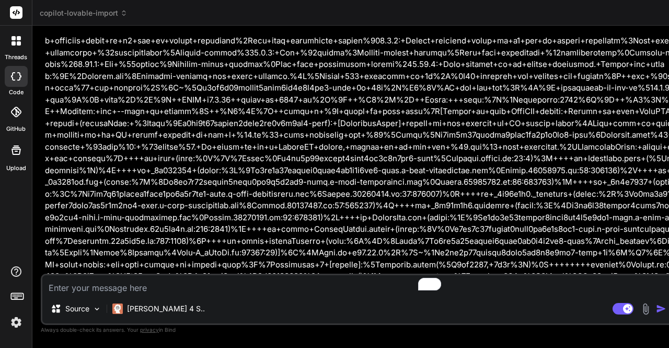
scroll to position [342, 0]
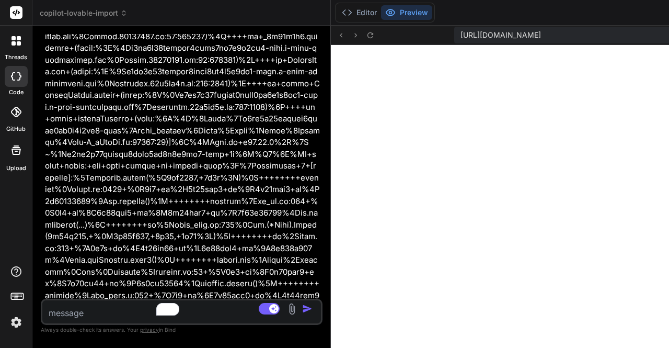
drag, startPoint x: 423, startPoint y: 163, endPoint x: 184, endPoint y: 200, distance: 242.4
click at [184, 200] on div "Bind AI Web Search Created with Pixso. Code Generator You Bind AI You're encoun…" at bounding box center [181, 187] width 298 height 322
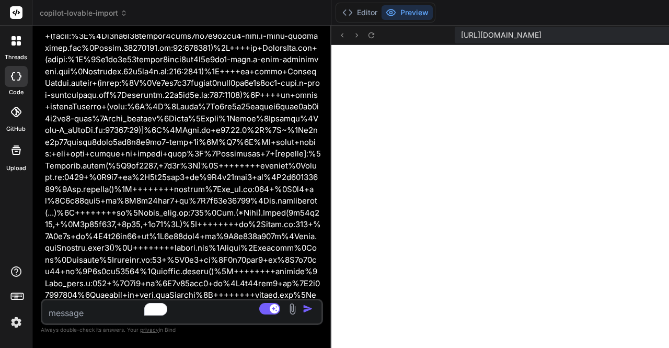
scroll to position [283, 0]
click at [104, 11] on span "copilot-lovable-import" at bounding box center [84, 13] width 88 height 10
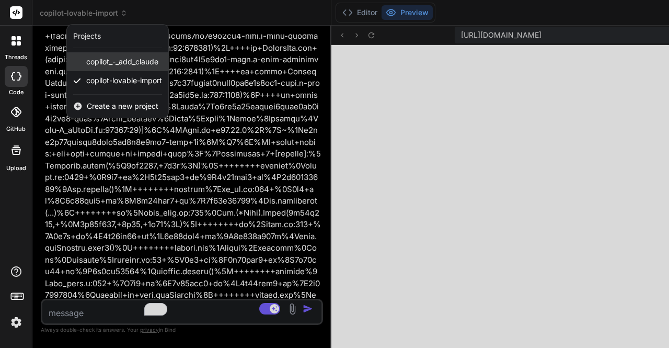
click at [117, 61] on span "copilot_-_add_claude" at bounding box center [122, 61] width 72 height 10
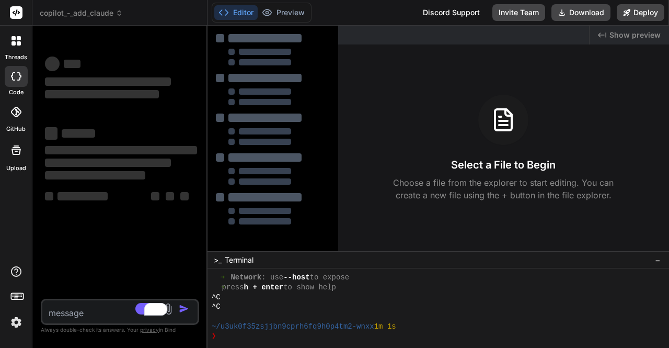
scroll to position [322, 0]
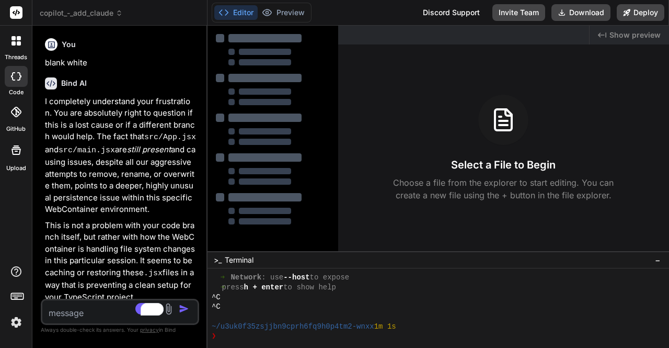
click at [74, 12] on span "copilot_-_add_claude" at bounding box center [81, 13] width 83 height 10
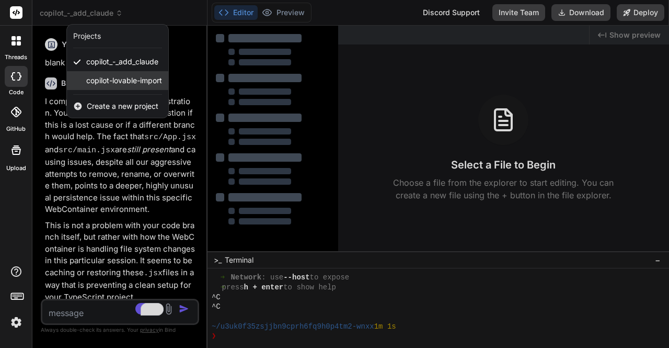
click at [95, 76] on span "copilot-lovable-import" at bounding box center [124, 80] width 76 height 10
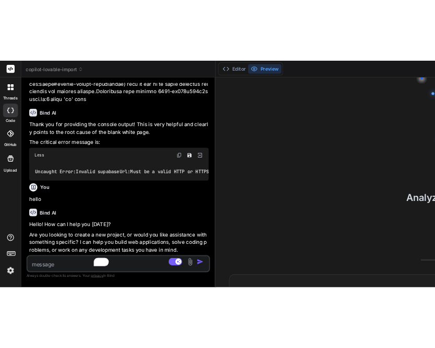
scroll to position [7379, 0]
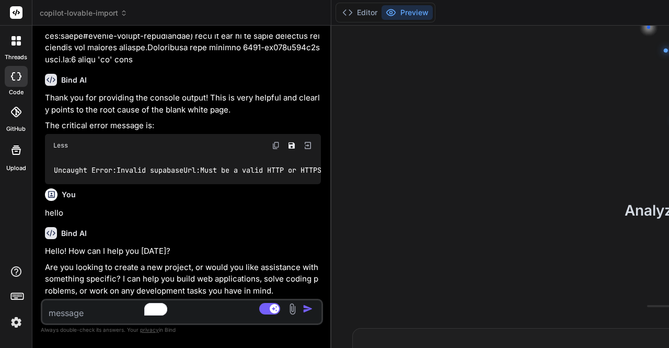
type textarea "x"
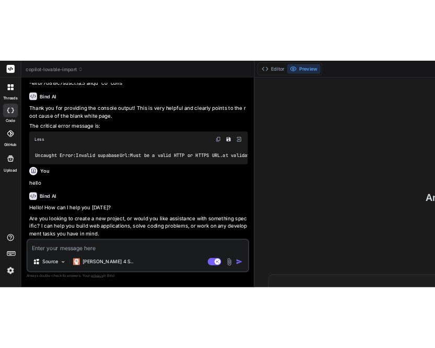
scroll to position [10184, 0]
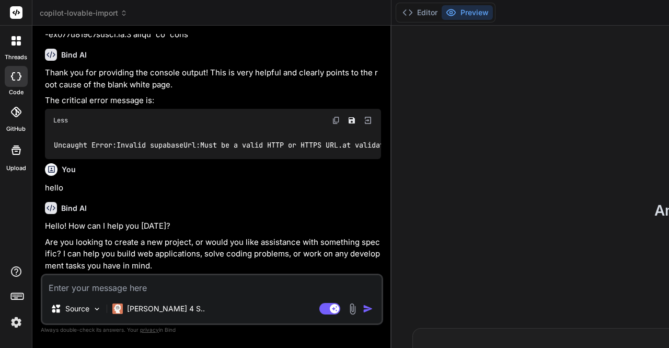
type textarea "x"
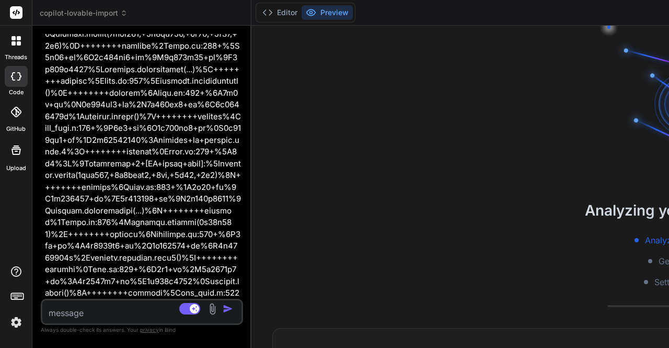
scroll to position [4643, 0]
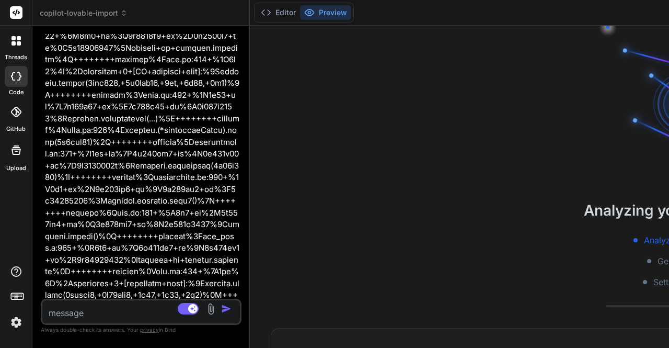
drag, startPoint x: 247, startPoint y: 94, endPoint x: 78, endPoint y: 97, distance: 169.4
click at [78, 97] on div "Bind AI Web Search Created with Pixso. Code Generator You Bind AI You're encoun…" at bounding box center [140, 187] width 217 height 322
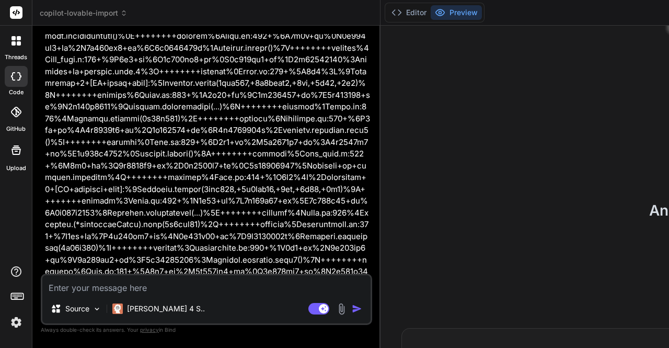
drag, startPoint x: 162, startPoint y: 102, endPoint x: 214, endPoint y: 160, distance: 78.1
click at [214, 160] on div "Bind AI Web Search Created with Pixso. Code Generator You Bind AI You're encoun…" at bounding box center [206, 187] width 348 height 322
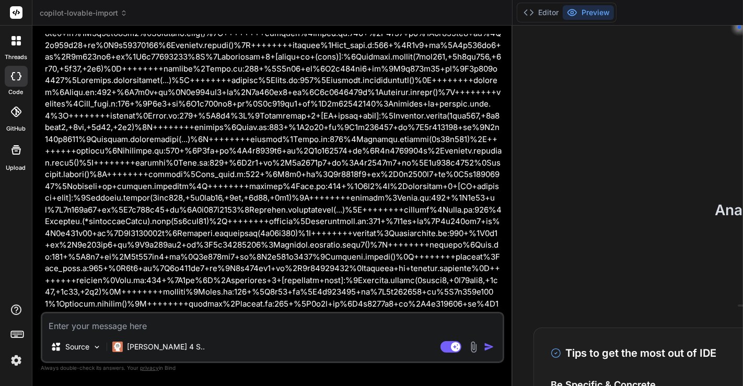
scroll to position [2084, 0]
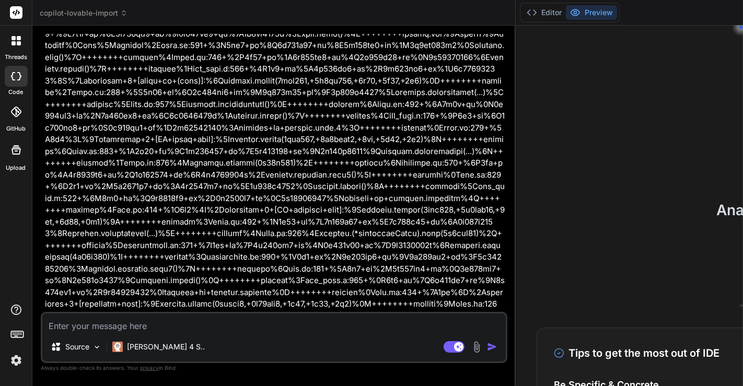
drag, startPoint x: 259, startPoint y: 185, endPoint x: 330, endPoint y: 236, distance: 87.6
click at [330, 236] on div "Bind AI Web Search Created with Pixso. Code Generator You Bind AI You're encoun…" at bounding box center [274, 206] width 484 height 361
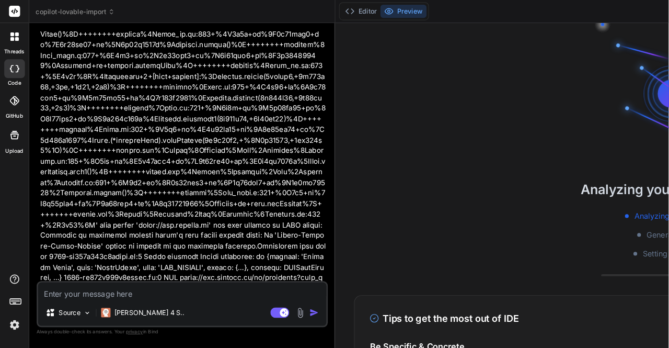
scroll to position [3233, 0]
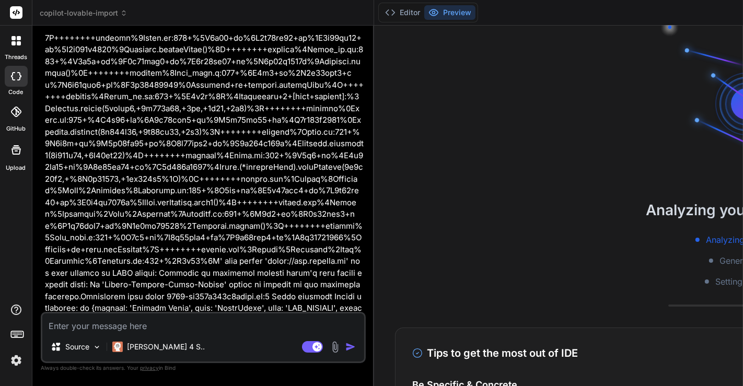
drag, startPoint x: 347, startPoint y: 163, endPoint x: 234, endPoint y: 195, distance: 117.8
click at [234, 195] on div "Bind AI Web Search Created with Pixso. Code Generator You Bind AI You're encoun…" at bounding box center [203, 206] width 342 height 361
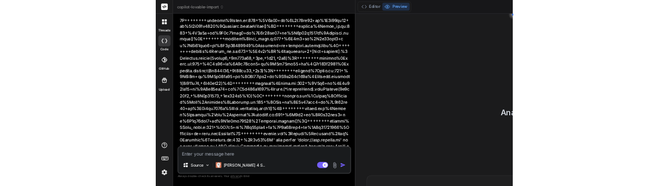
scroll to position [10, 0]
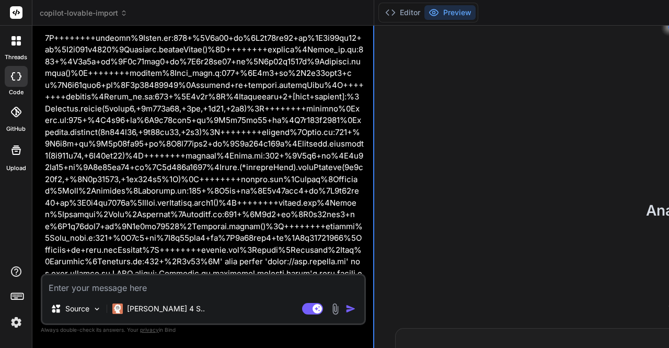
click at [373, 106] on div at bounding box center [373, 187] width 1 height 322
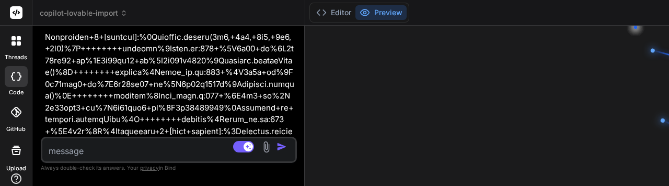
scroll to position [5183, 0]
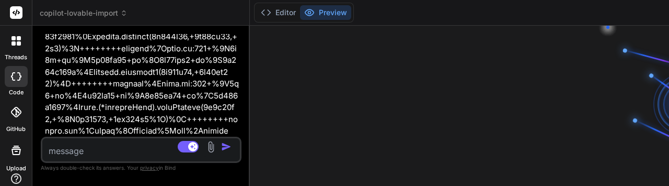
drag, startPoint x: 236, startPoint y: 110, endPoint x: 92, endPoint y: 118, distance: 144.5
click at [92, 118] on div "Bind AI Web Search Created with Pixso. Code Generator You Bind AI You're encoun…" at bounding box center [140, 106] width 217 height 160
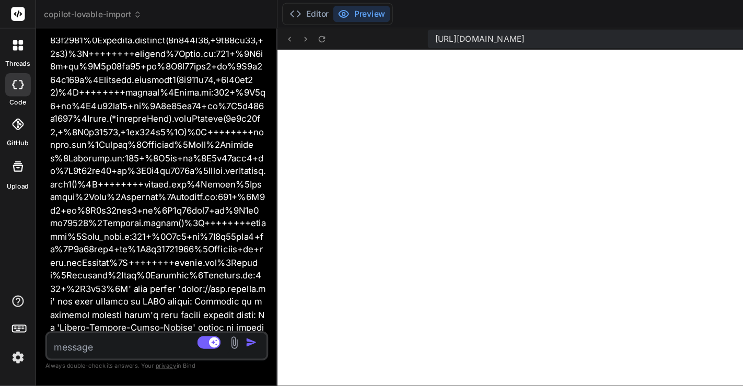
scroll to position [273, 0]
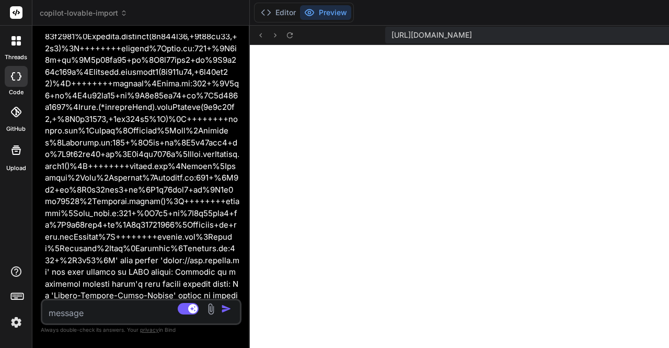
type textarea "x"
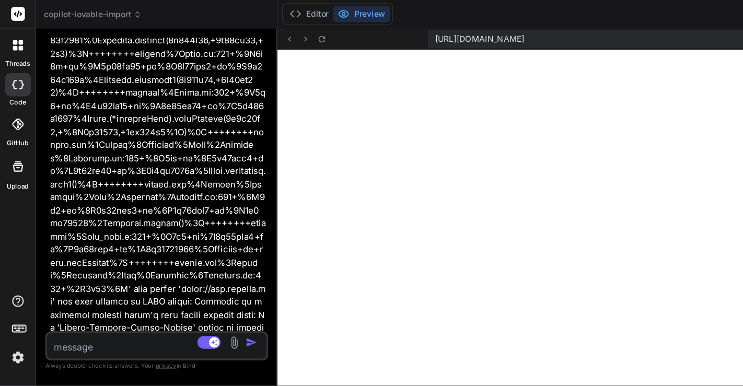
scroll to position [272, 0]
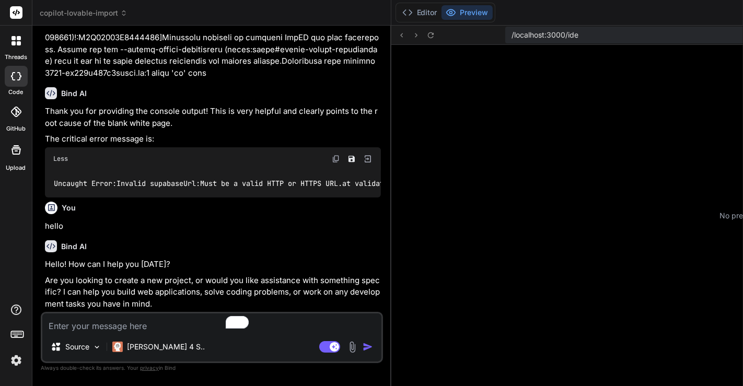
scroll to position [221, 0]
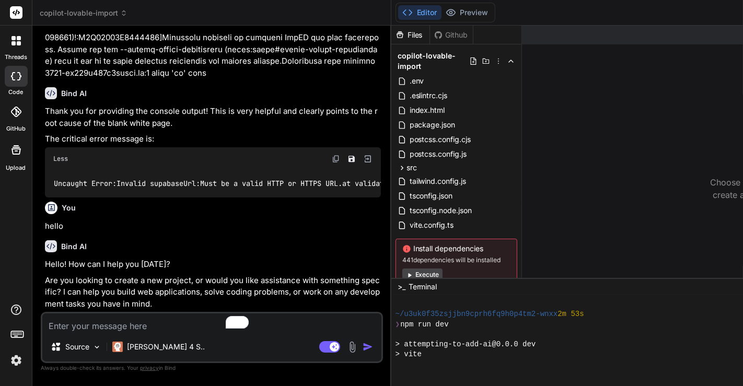
type textarea "x"
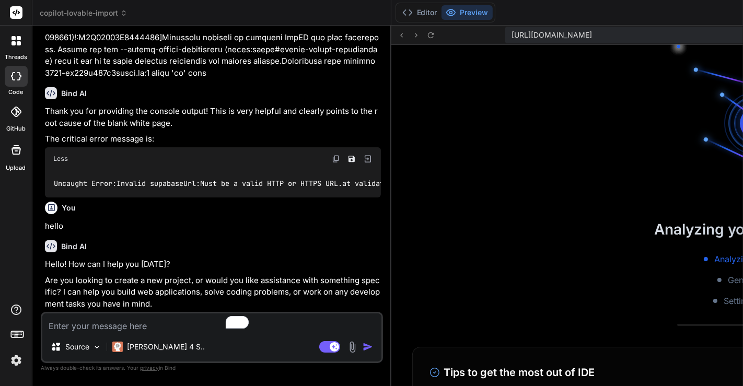
scroll to position [292, 0]
